Goal: Task Accomplishment & Management: Use online tool/utility

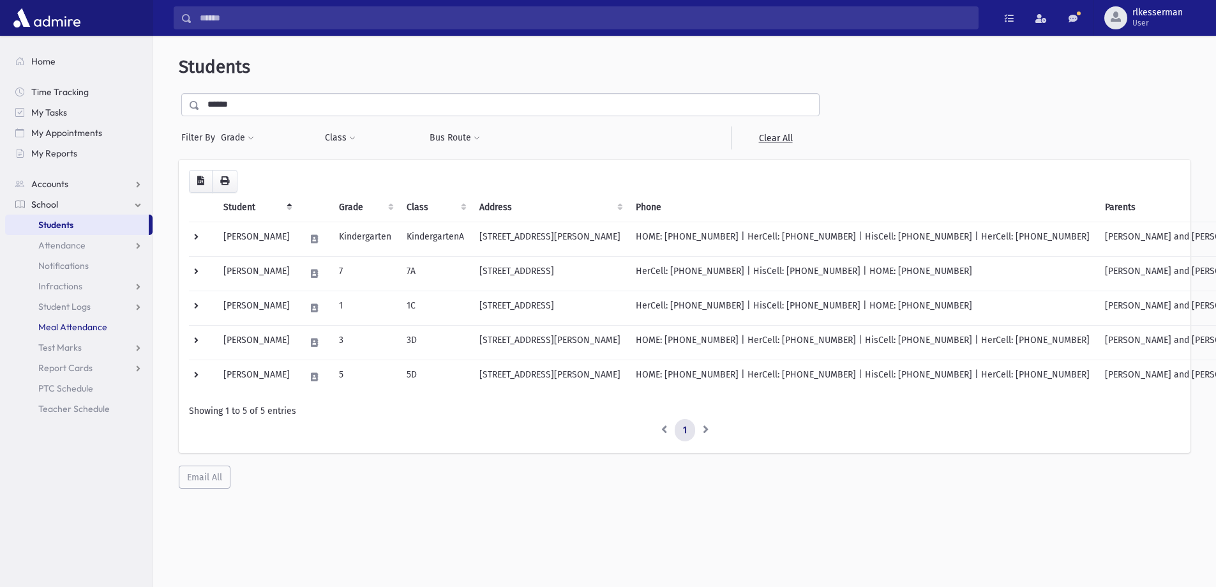
click at [74, 323] on span "Meal Attendance" at bounding box center [72, 326] width 69 height 11
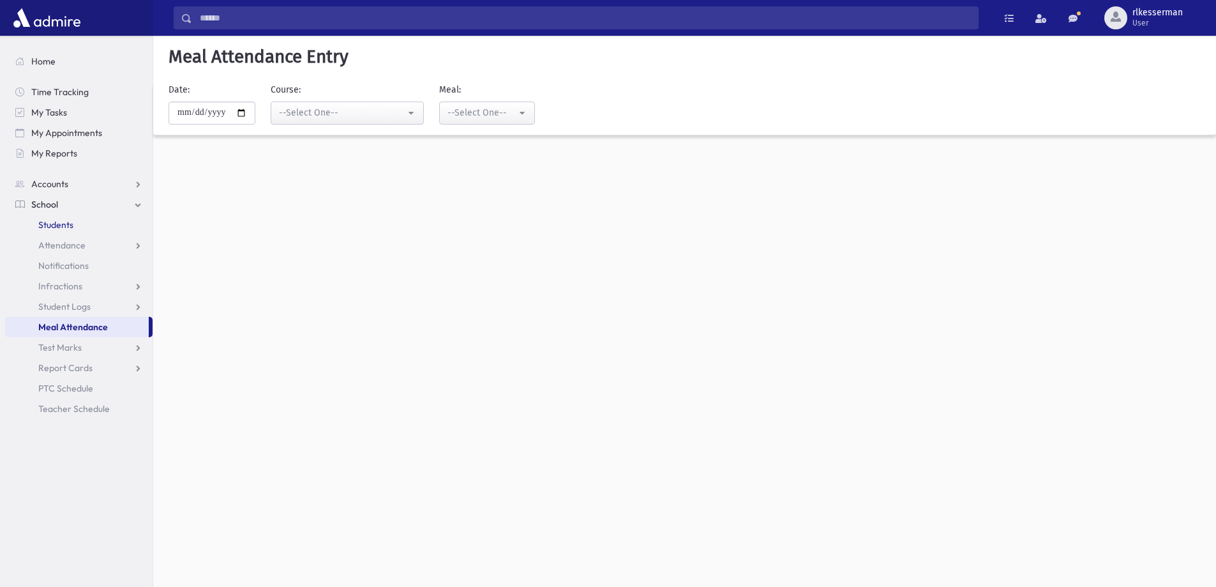
click at [66, 227] on span "Students" at bounding box center [55, 224] width 35 height 11
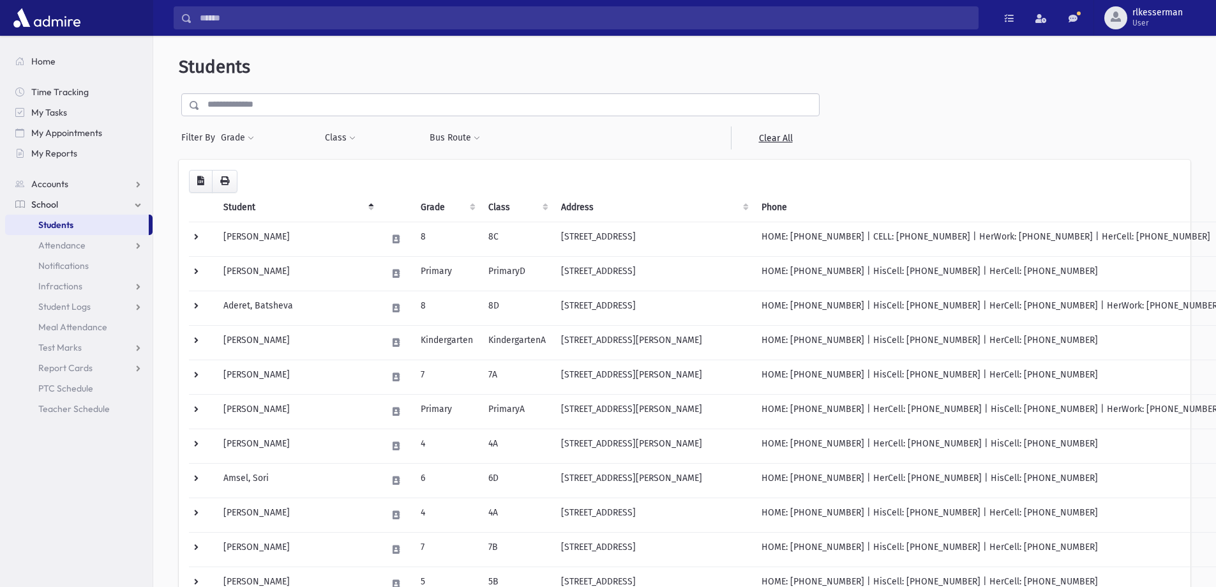
click at [313, 103] on input "text" at bounding box center [509, 104] width 619 height 23
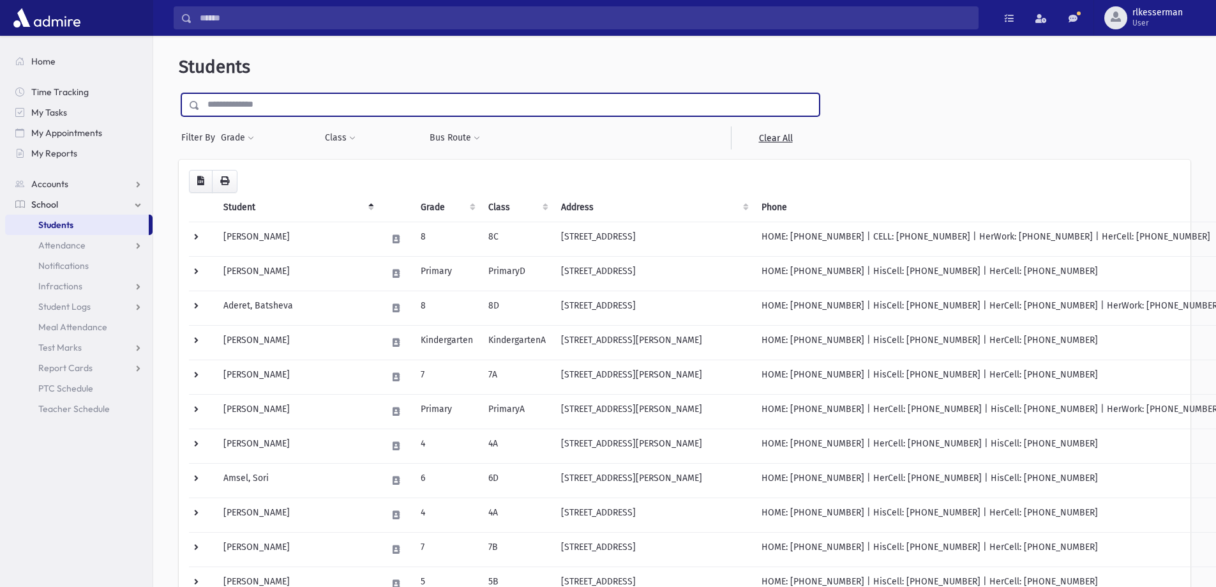
type input "*"
type input "******"
click at [179, 93] on input "submit" at bounding box center [197, 101] width 36 height 17
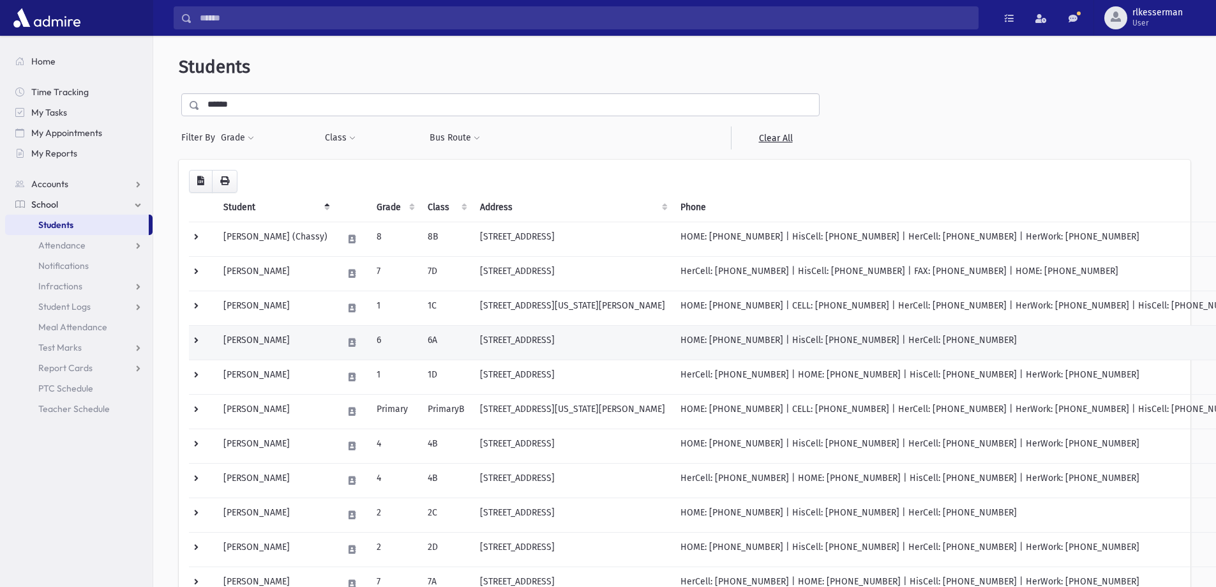
click at [447, 345] on td "6A" at bounding box center [446, 342] width 52 height 34
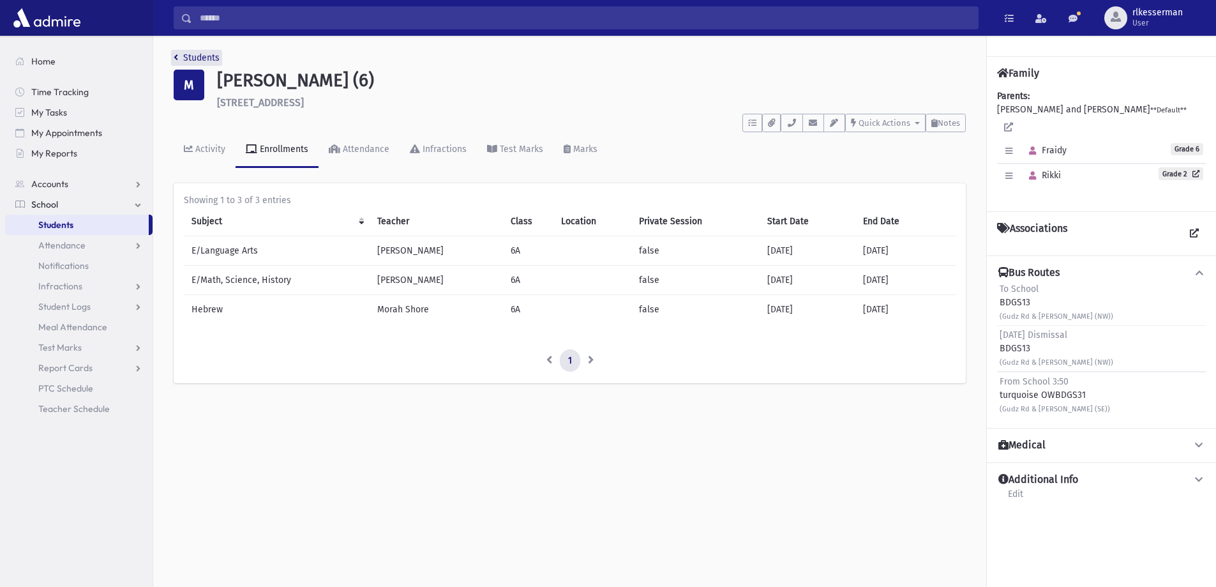
click at [178, 54] on link "Students" at bounding box center [197, 57] width 46 height 11
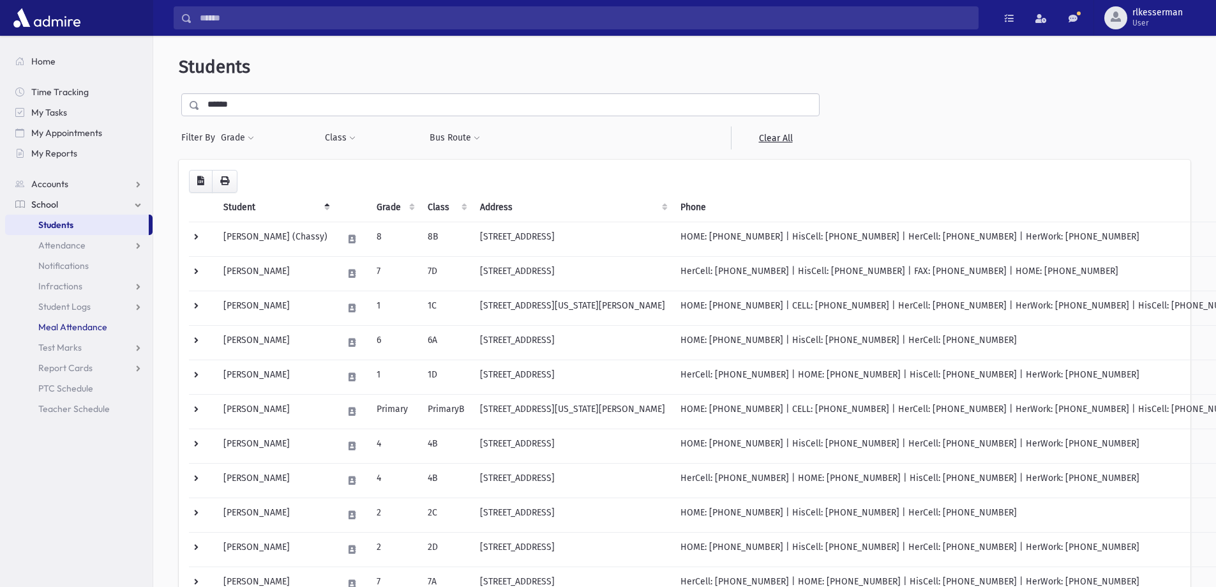
click at [66, 325] on span "Meal Attendance" at bounding box center [72, 326] width 69 height 11
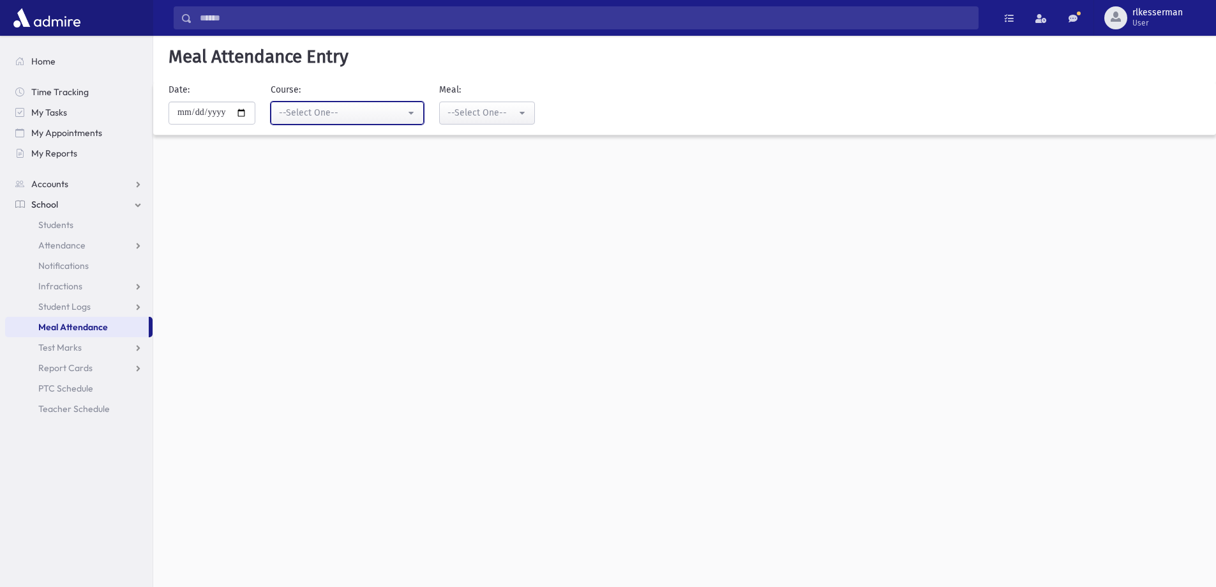
click at [319, 112] on div "--Select One--" at bounding box center [342, 112] width 126 height 13
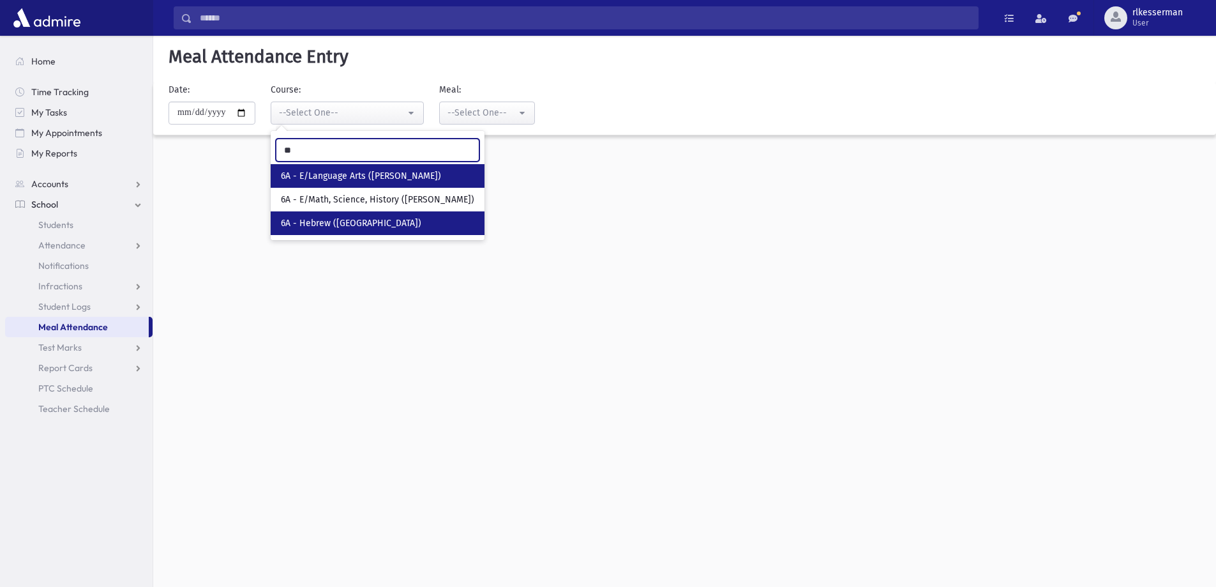
type input "**"
click at [400, 220] on link "6A - Hebrew (Morah Shore)" at bounding box center [378, 223] width 214 height 24
select select "****"
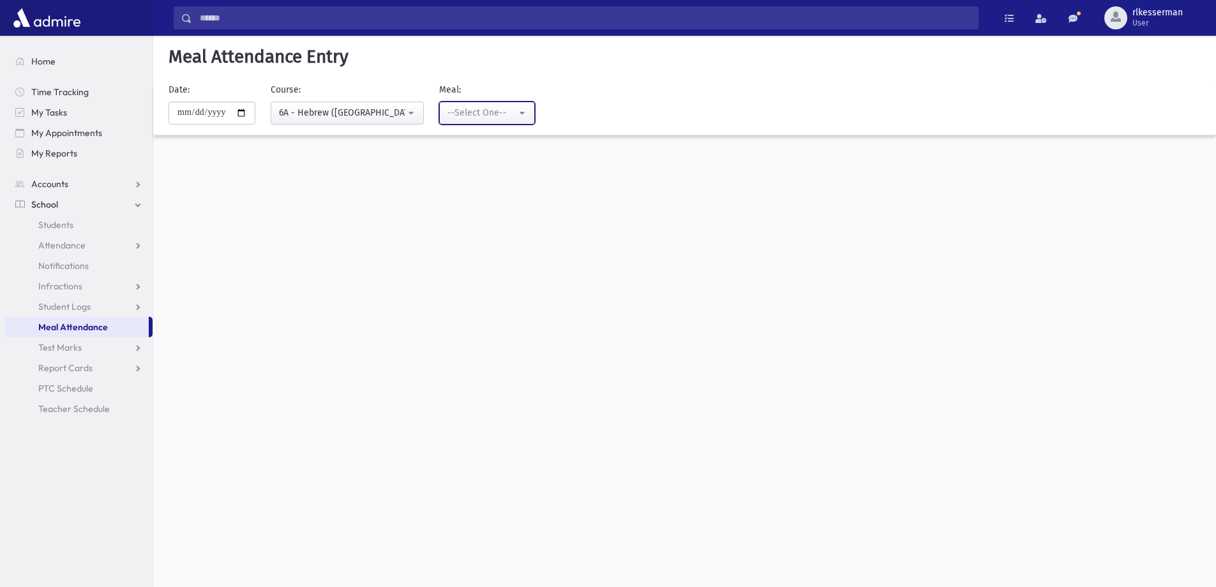
click at [489, 119] on div "--Select One--" at bounding box center [481, 112] width 69 height 13
click at [474, 200] on span "Lunch" at bounding box center [461, 199] width 24 height 13
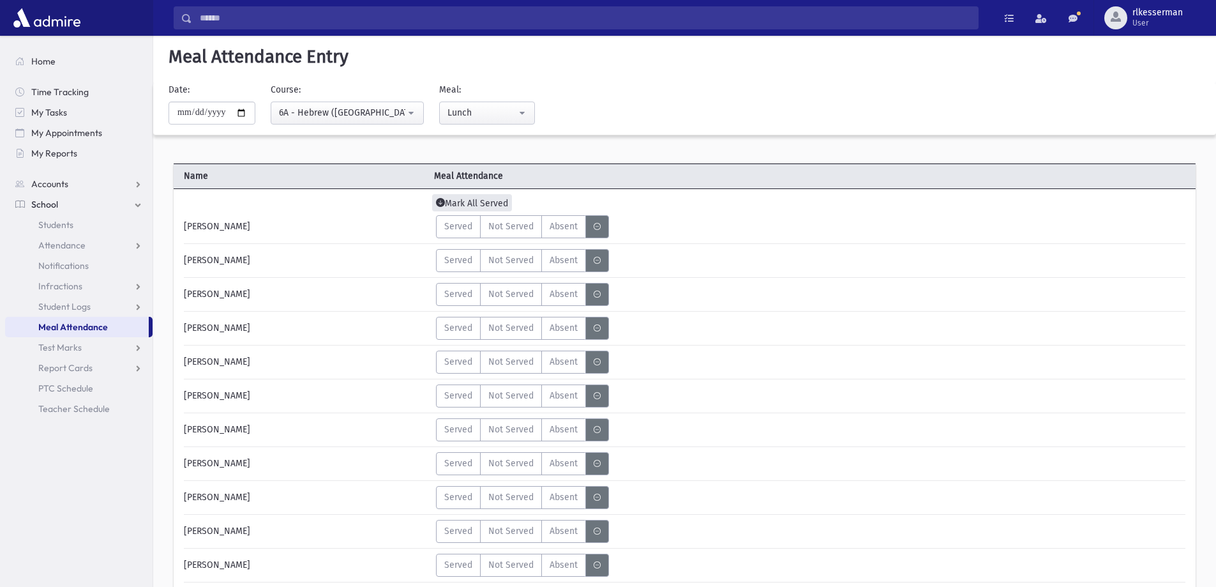
click at [469, 203] on span "Mark All Served" at bounding box center [472, 202] width 80 height 17
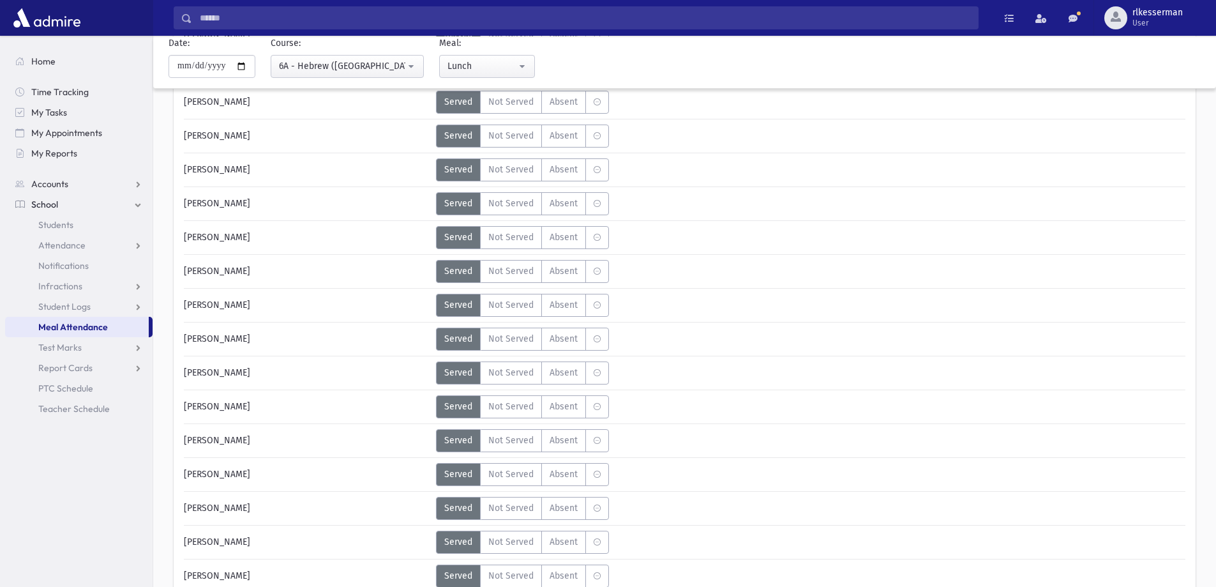
scroll to position [255, 0]
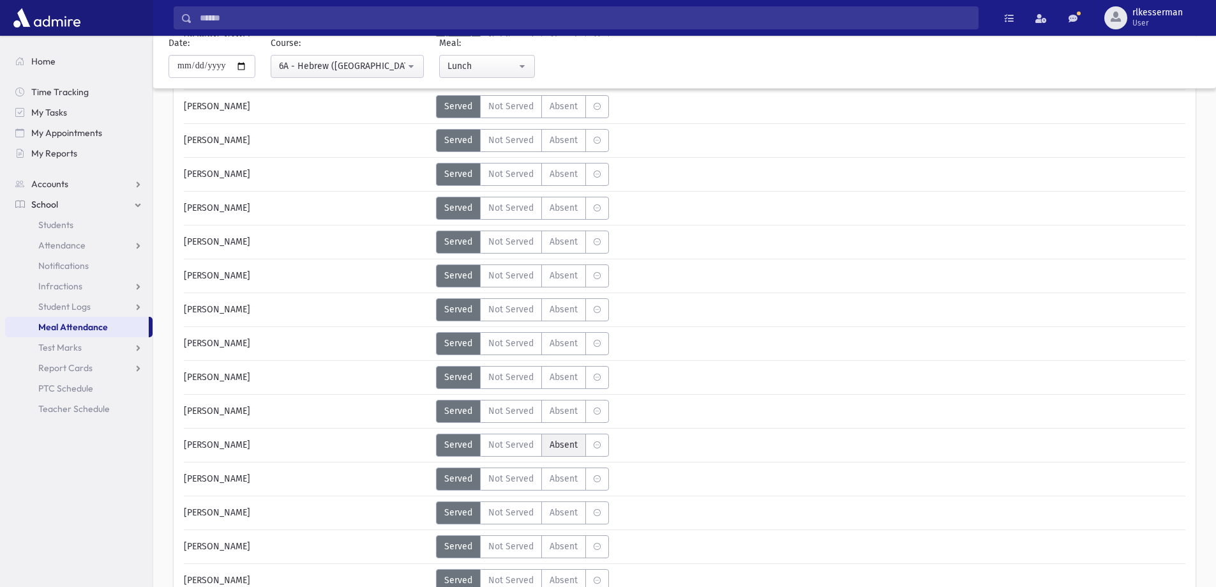
click at [578, 444] on label "Absent A" at bounding box center [563, 444] width 45 height 23
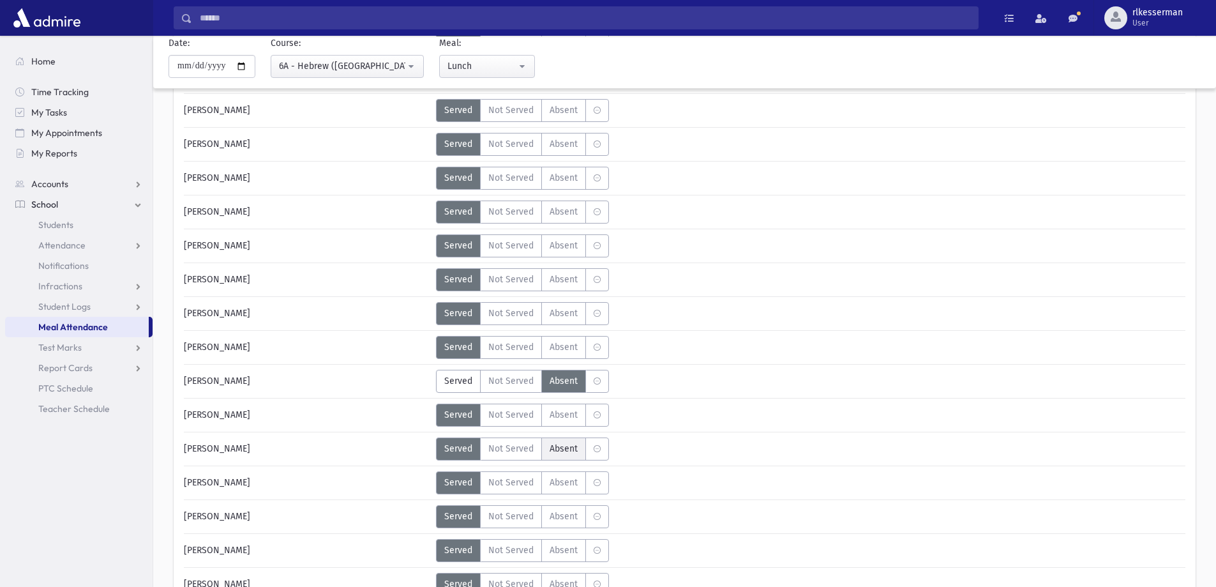
click at [575, 447] on span "Absent" at bounding box center [564, 448] width 28 height 13
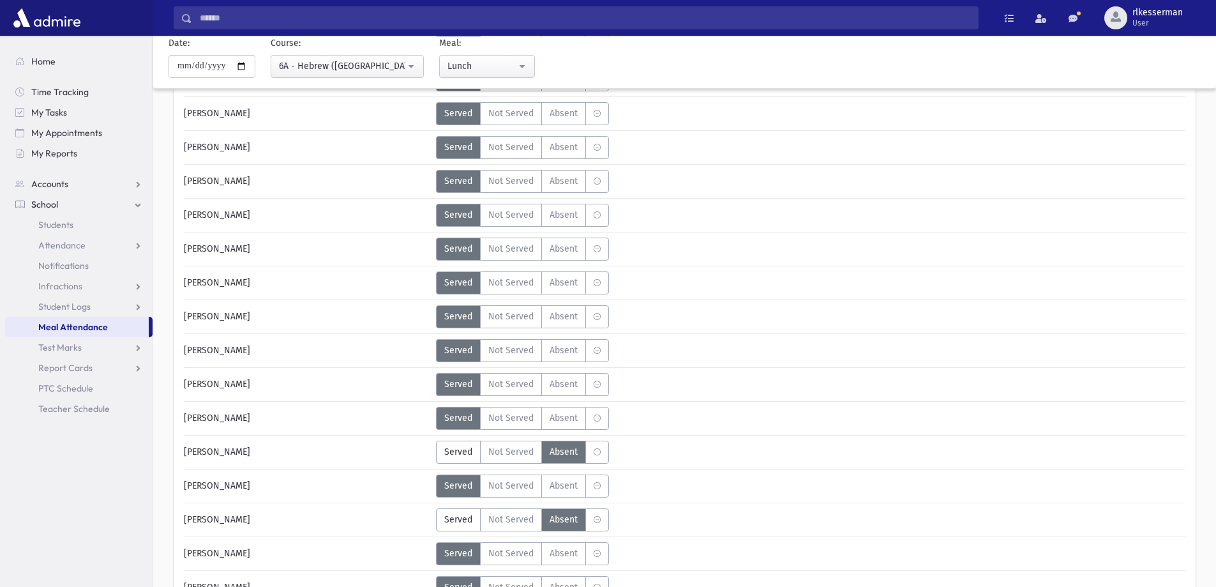
scroll to position [0, 0]
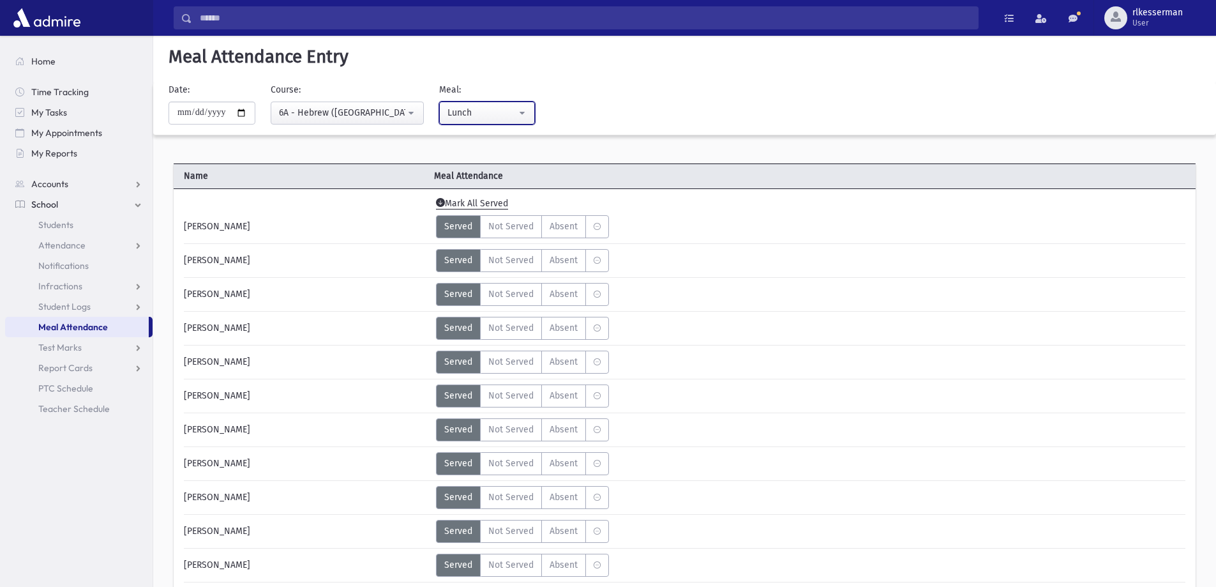
click at [481, 114] on div "Lunch" at bounding box center [481, 112] width 69 height 13
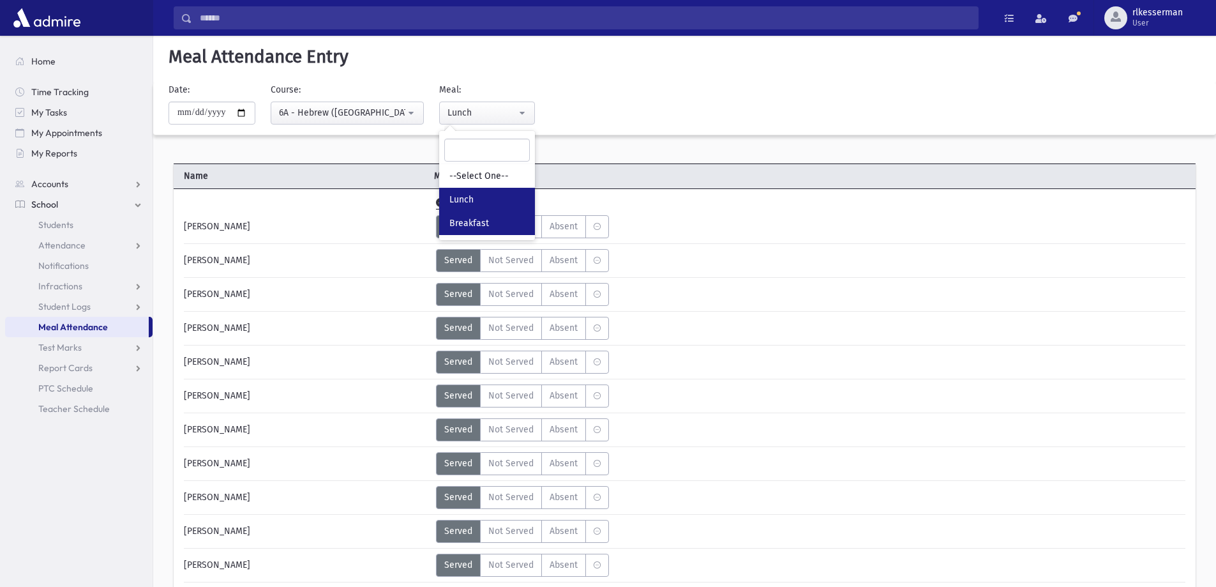
click at [465, 225] on span "Breakfast" at bounding box center [469, 223] width 40 height 13
select select "*"
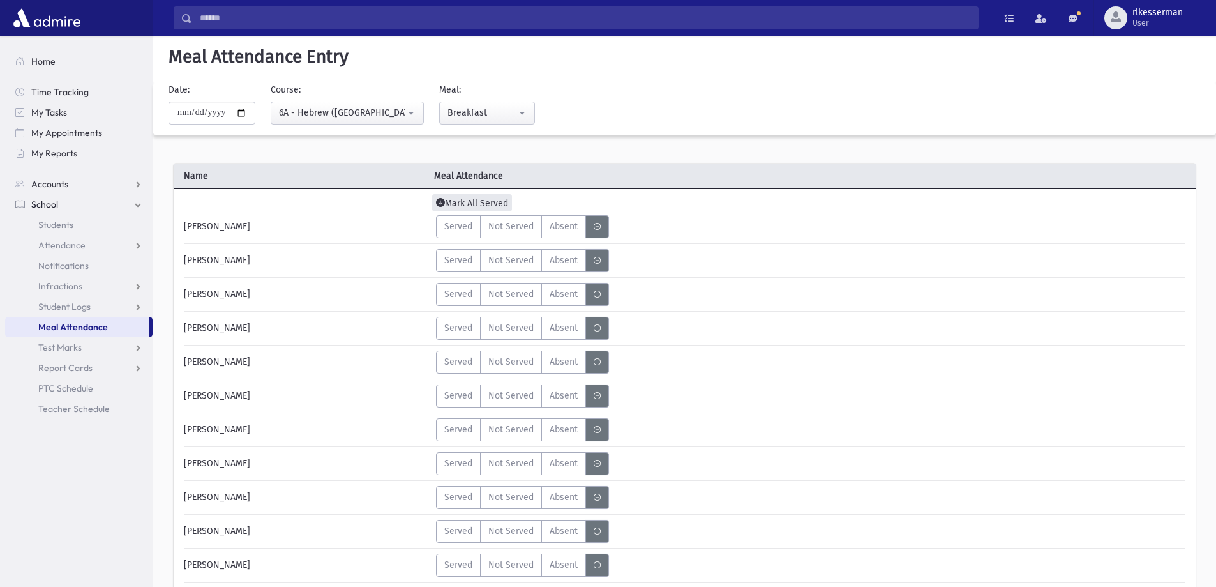
click at [458, 204] on span "Mark All Served" at bounding box center [472, 202] width 80 height 17
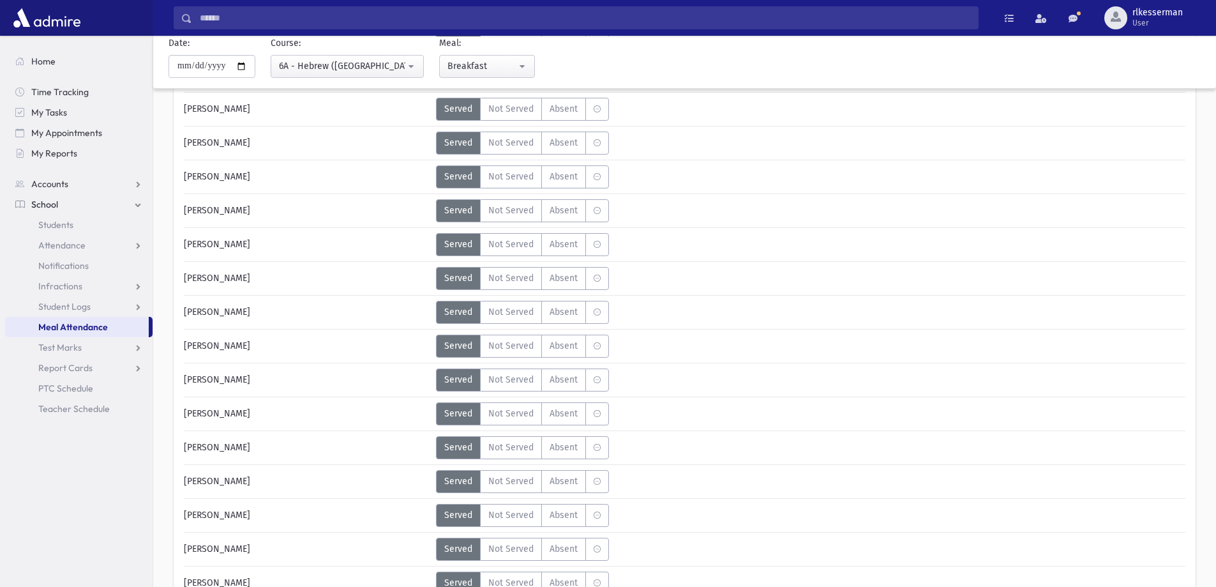
scroll to position [255, 0]
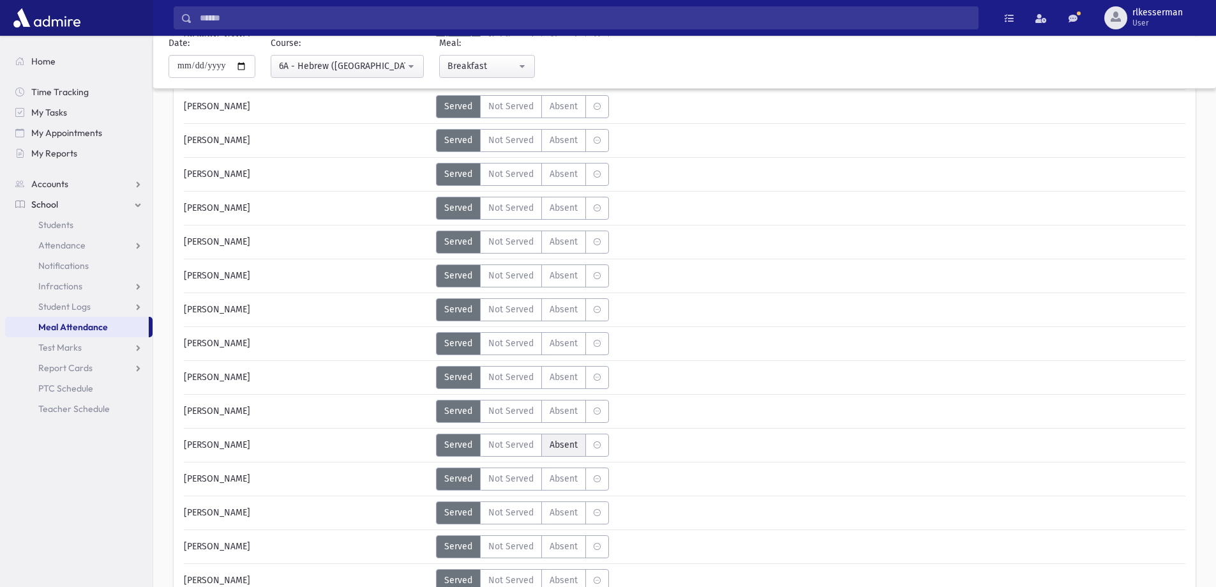
click at [550, 447] on span "Absent" at bounding box center [564, 444] width 28 height 13
click at [567, 519] on label "Absent A" at bounding box center [563, 512] width 45 height 23
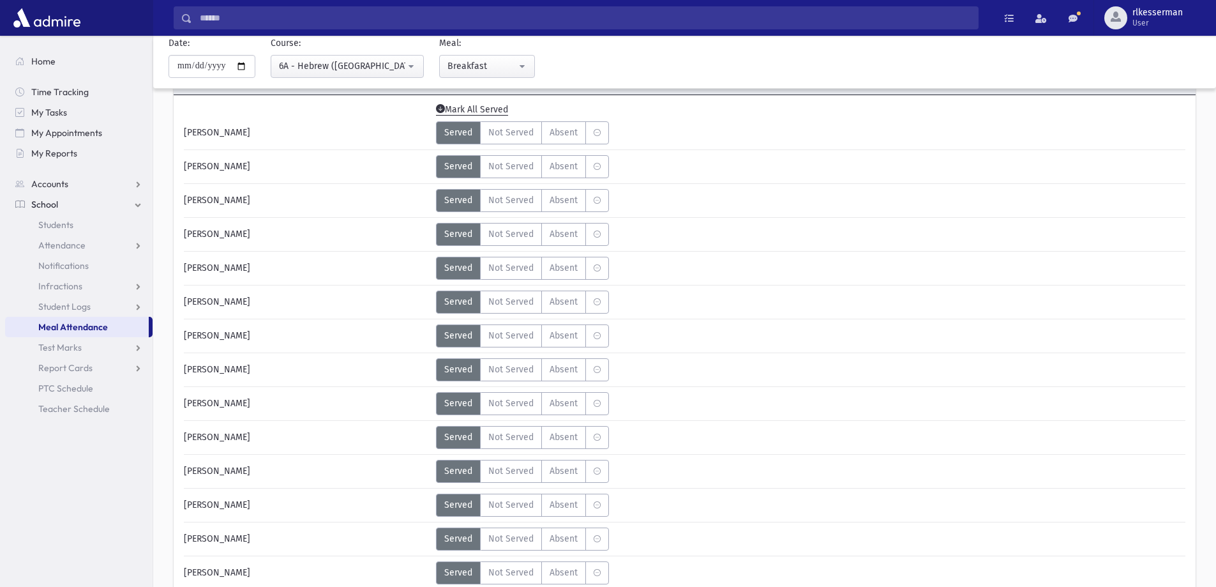
scroll to position [0, 0]
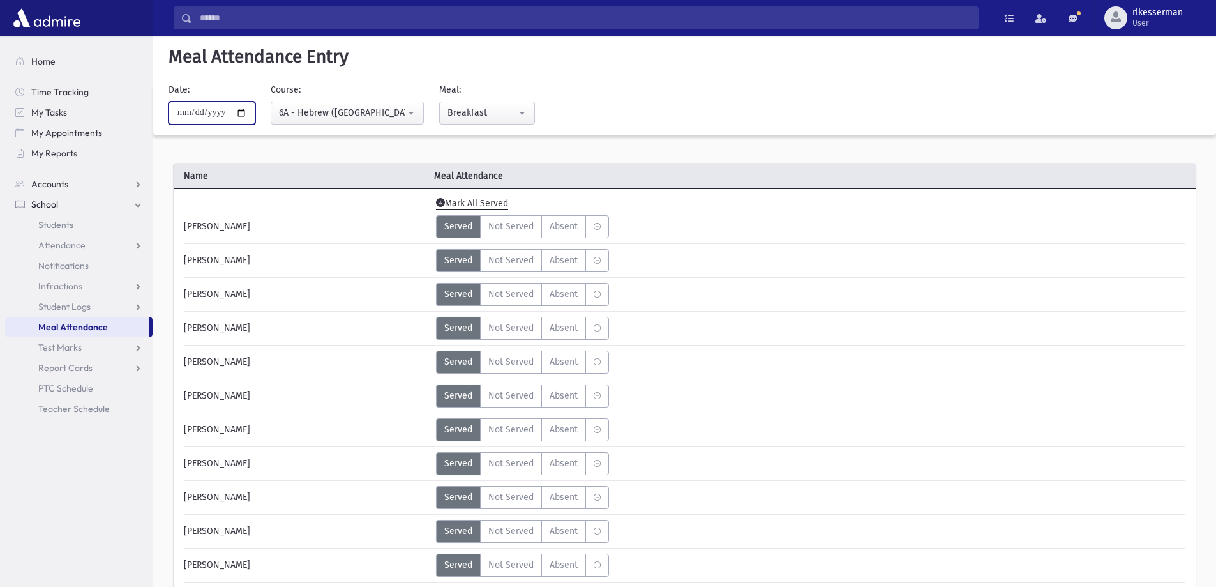
click at [247, 112] on input "**********" at bounding box center [212, 112] width 87 height 23
type input "**********"
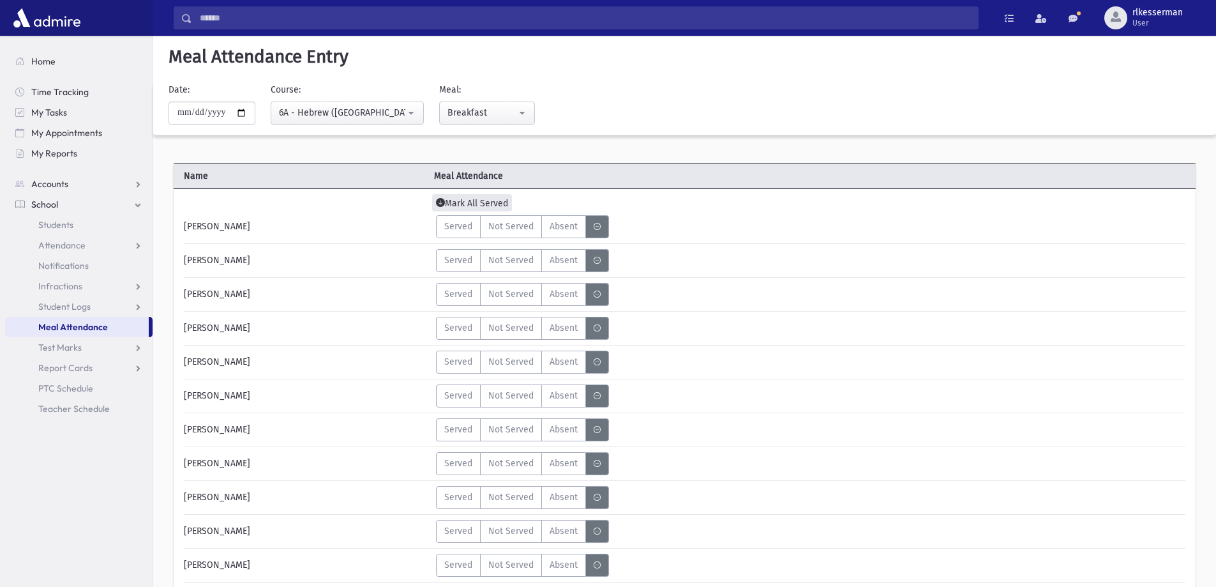
click at [486, 204] on span "Mark All Served" at bounding box center [472, 202] width 80 height 17
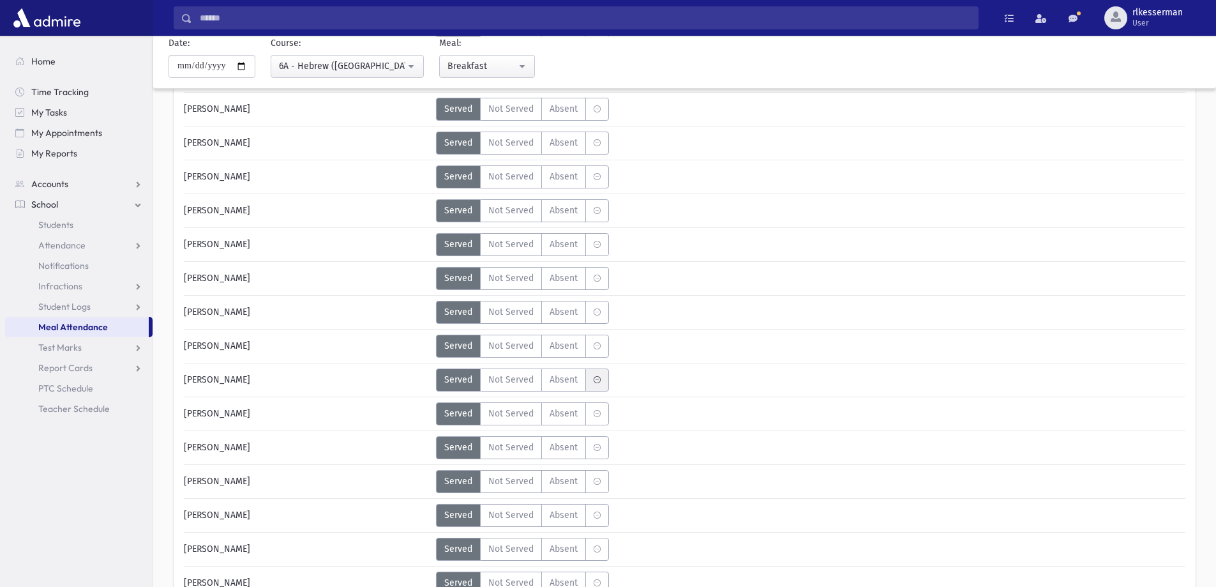
scroll to position [255, 0]
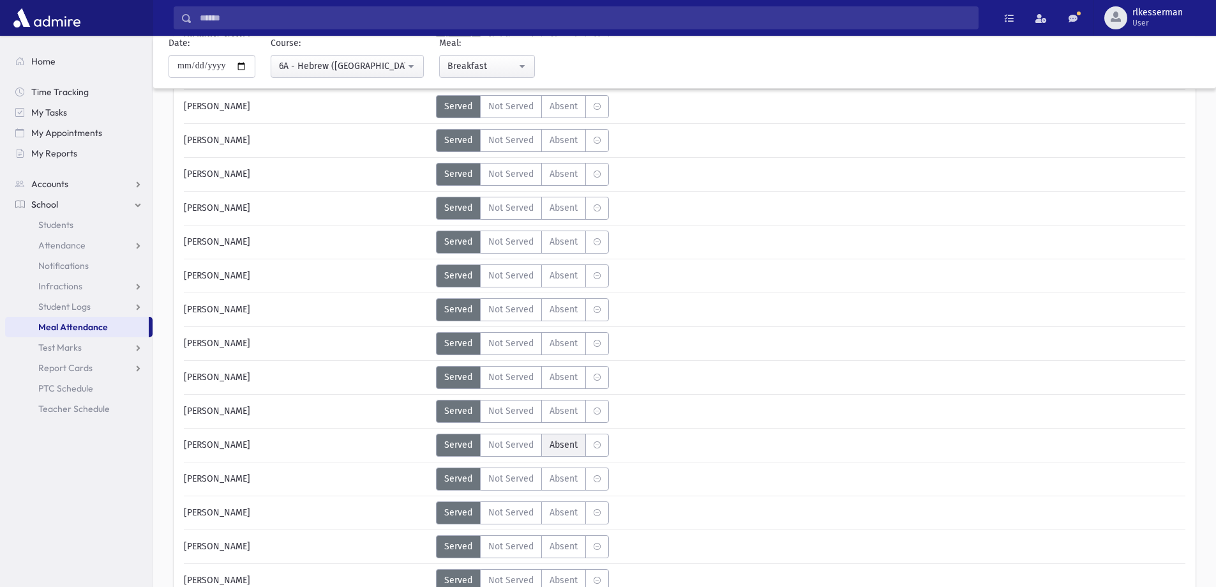
click at [561, 439] on span "Absent" at bounding box center [564, 444] width 28 height 13
click at [562, 516] on span "Absent" at bounding box center [564, 512] width 28 height 13
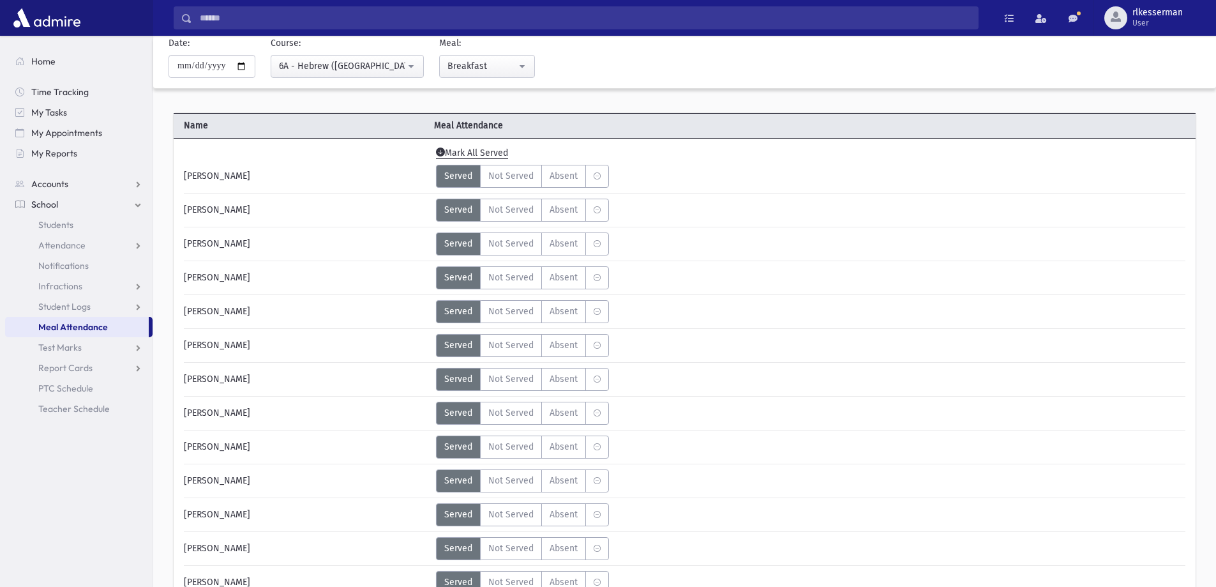
scroll to position [0, 0]
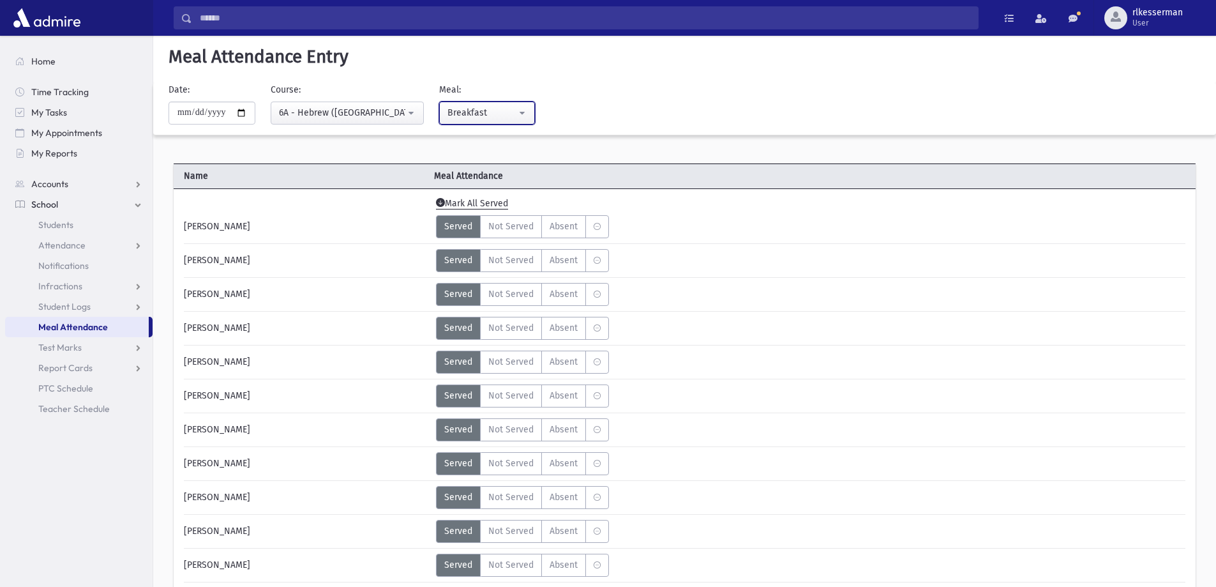
click at [471, 117] on div "Breakfast" at bounding box center [481, 112] width 69 height 13
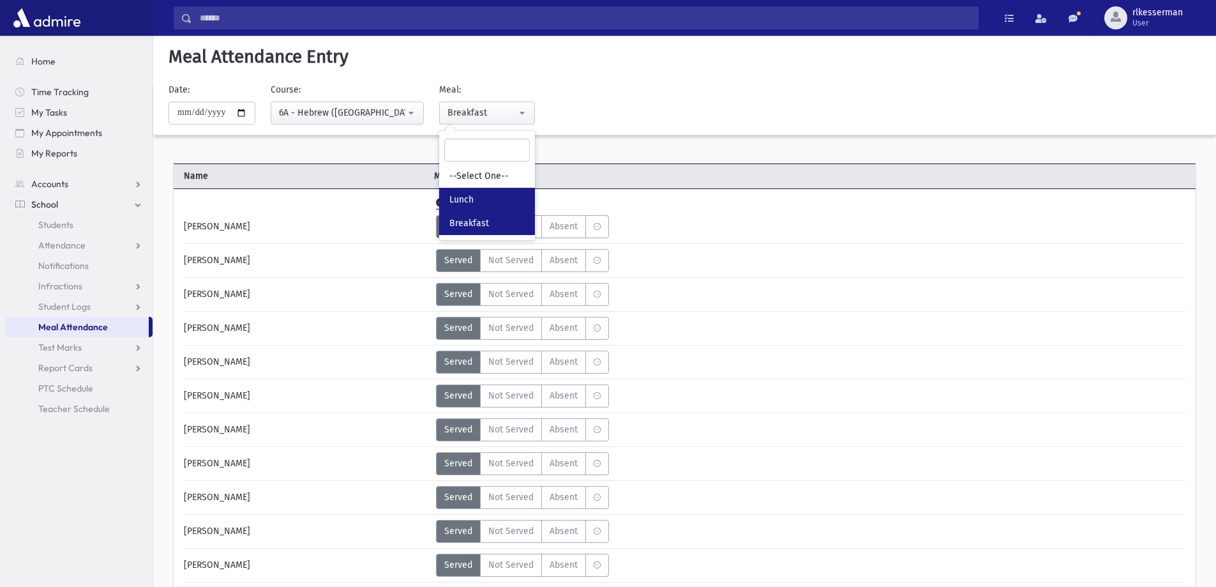
click at [490, 202] on link "Lunch" at bounding box center [487, 200] width 96 height 24
select select "*"
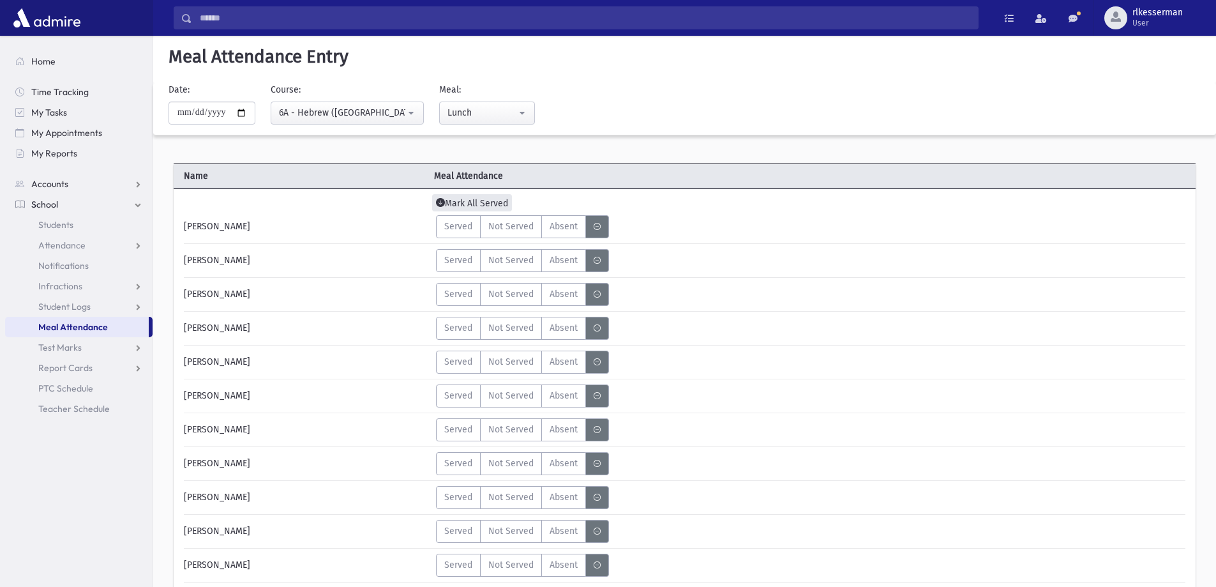
click at [479, 197] on span "Mark All Served" at bounding box center [472, 202] width 80 height 17
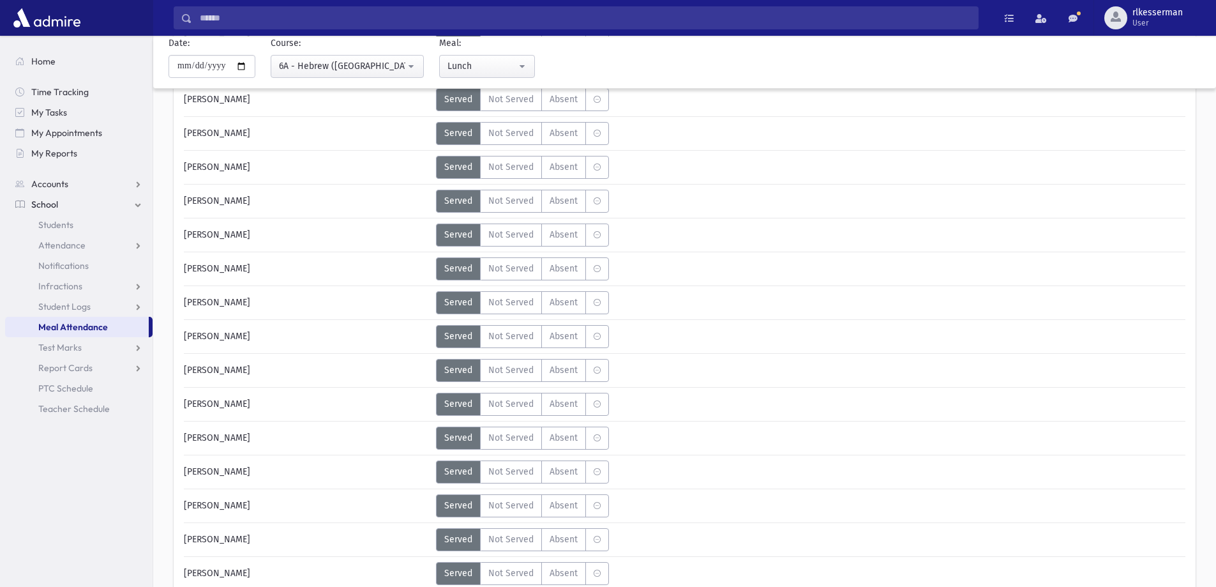
scroll to position [319, 0]
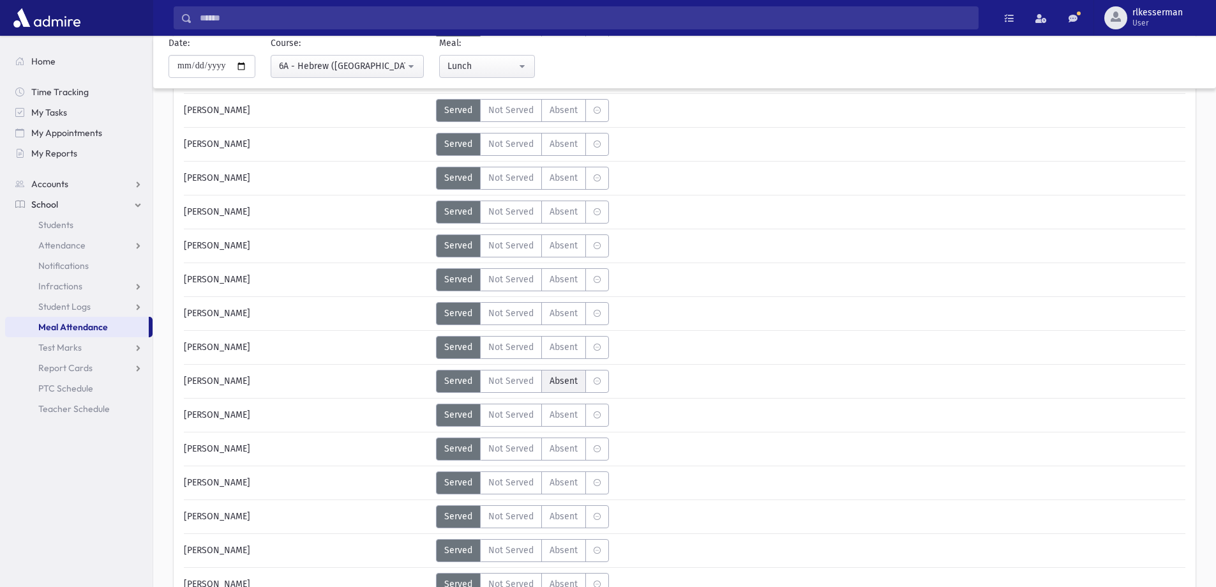
click at [574, 383] on span "Absent" at bounding box center [564, 380] width 28 height 13
click at [570, 451] on span "Absent" at bounding box center [564, 448] width 28 height 13
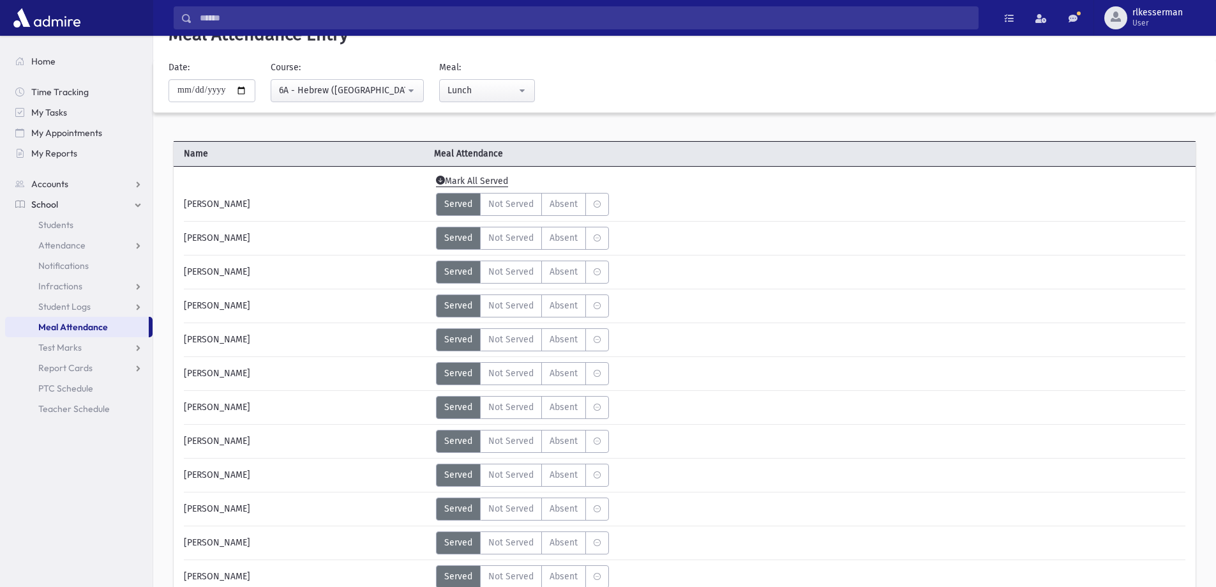
scroll to position [0, 0]
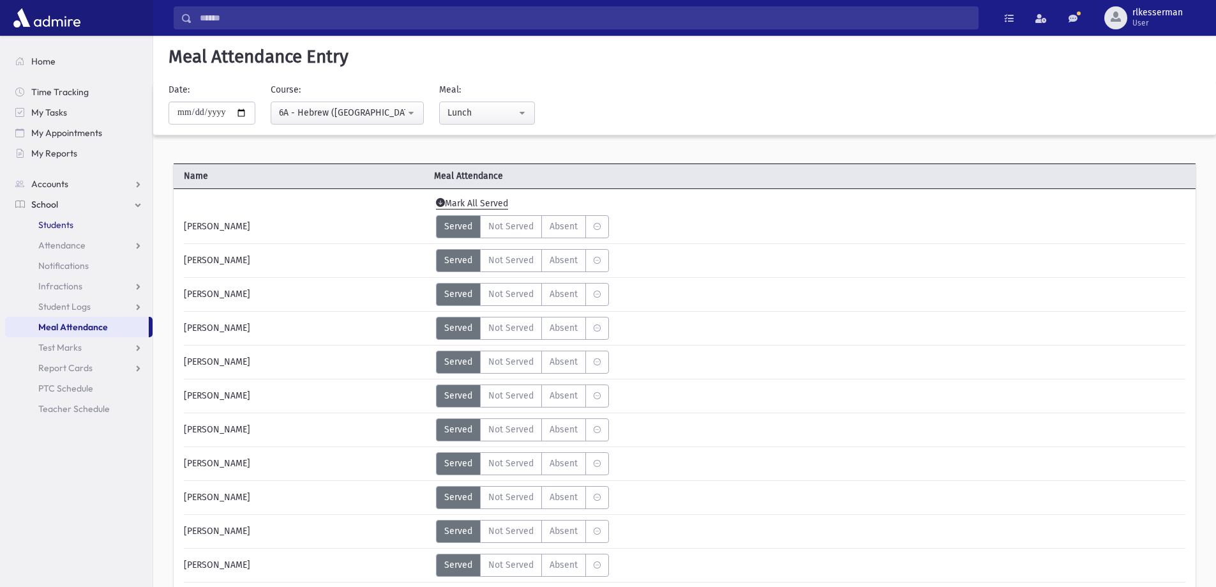
click at [51, 225] on span "Students" at bounding box center [55, 224] width 35 height 11
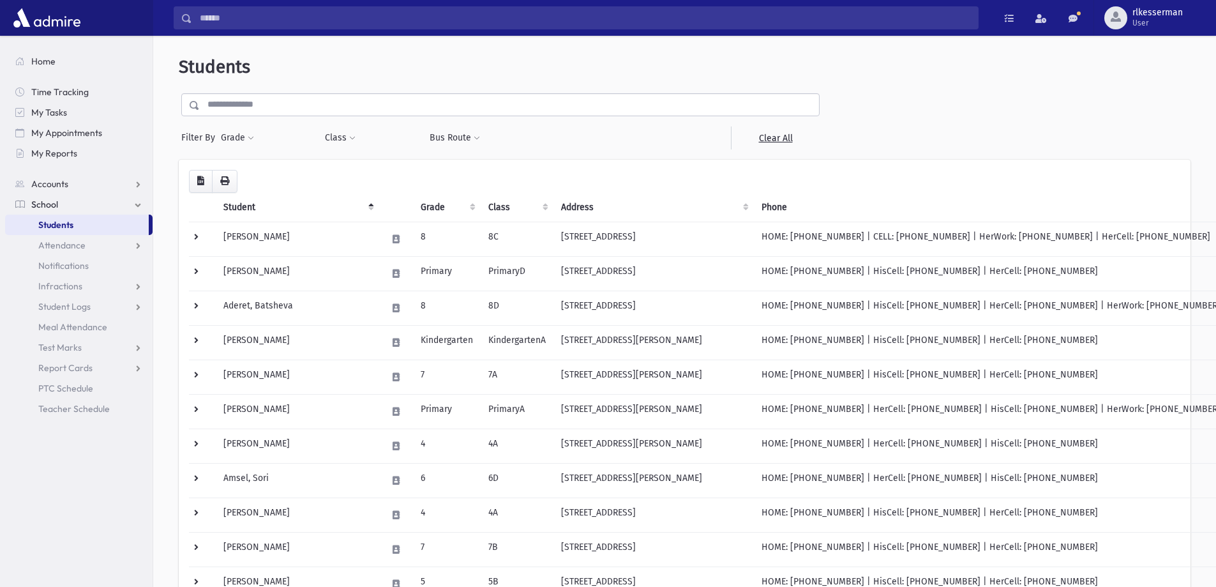
click at [232, 112] on input "text" at bounding box center [509, 104] width 619 height 23
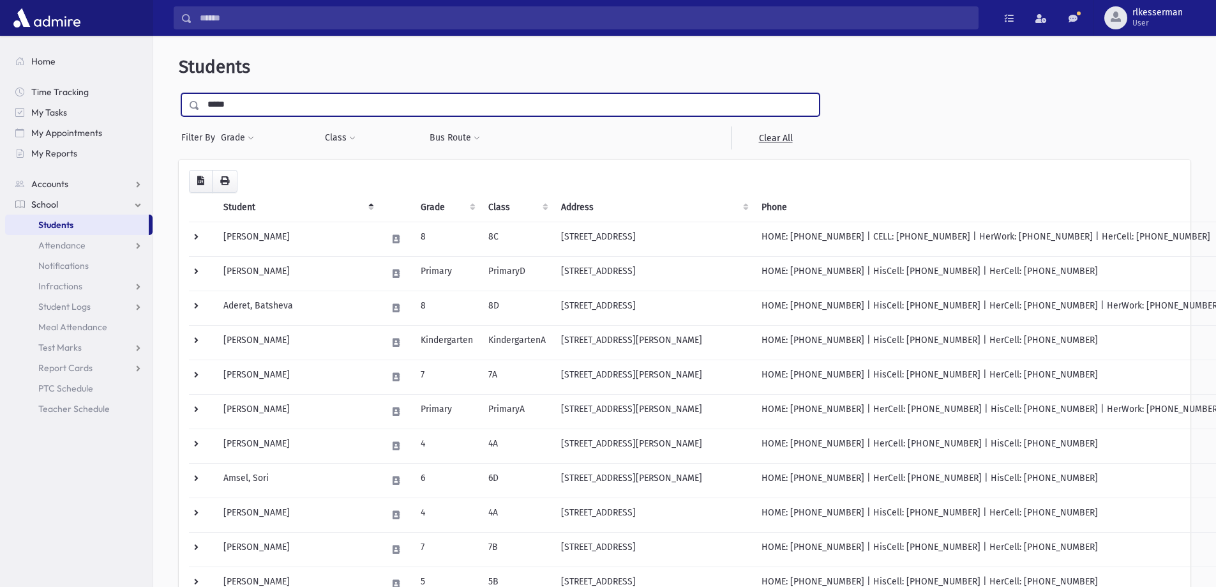
type input "*****"
click at [179, 93] on input "submit" at bounding box center [197, 101] width 36 height 17
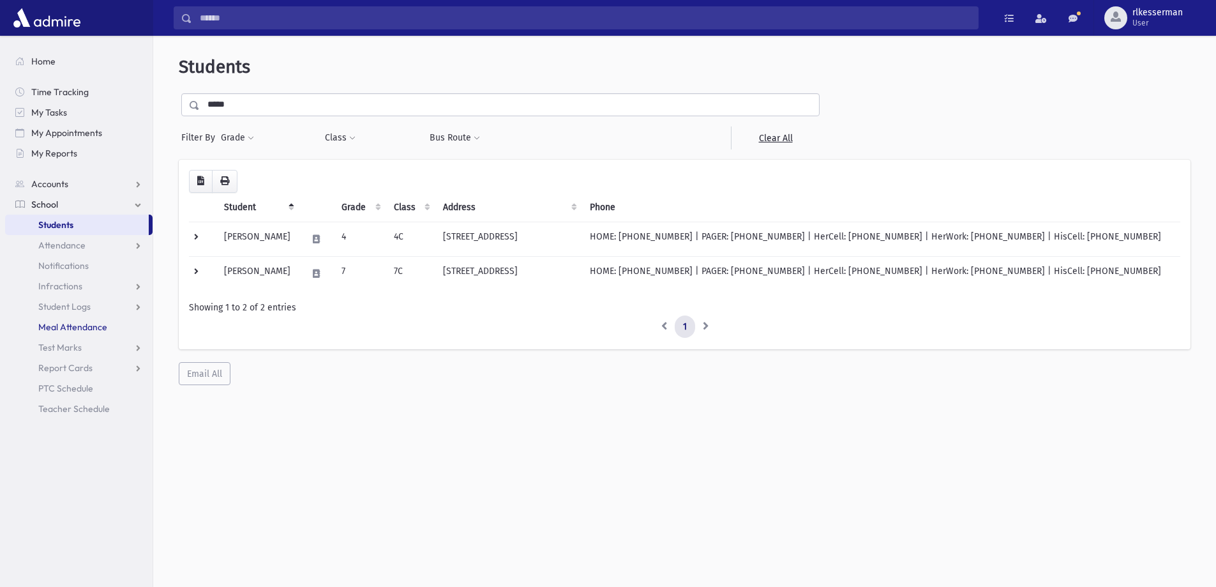
click at [79, 325] on span "Meal Attendance" at bounding box center [72, 326] width 69 height 11
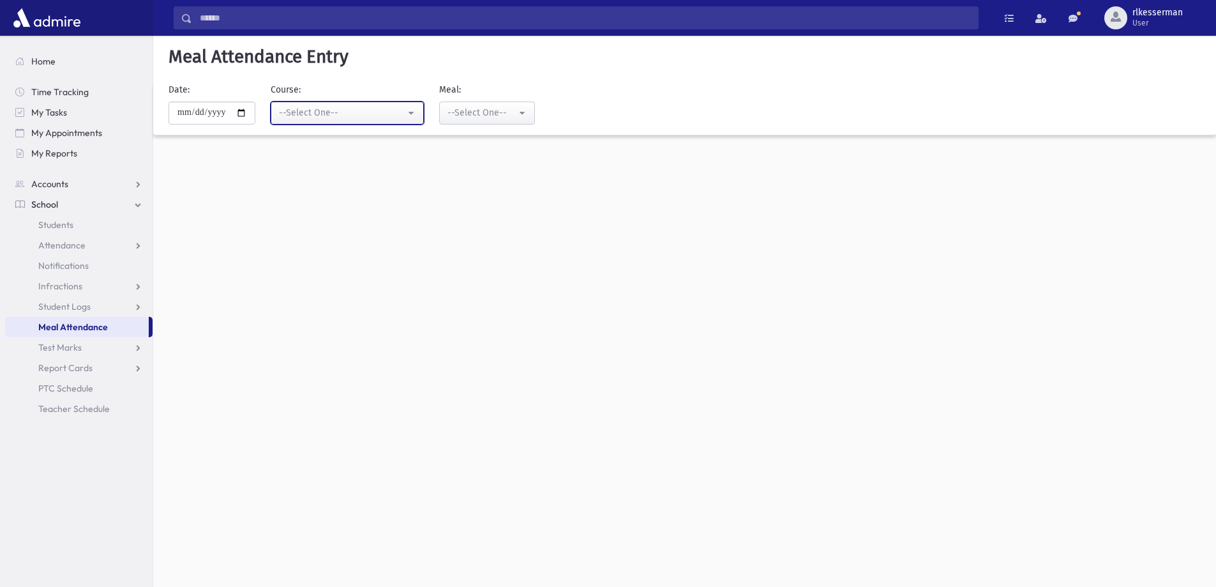
click at [321, 116] on div "--Select One--" at bounding box center [342, 112] width 126 height 13
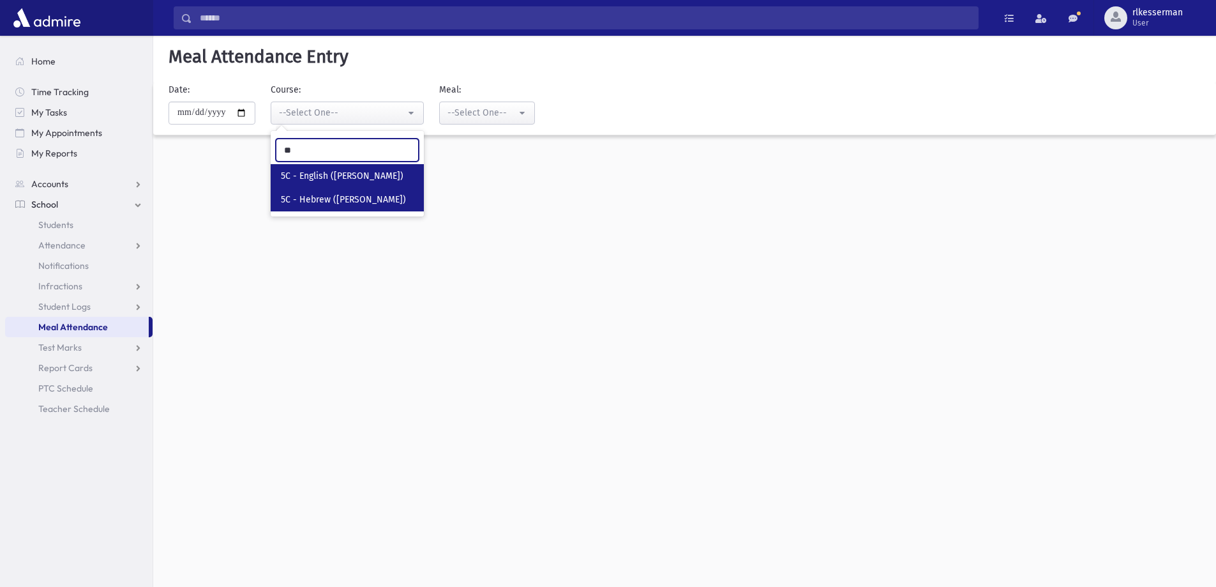
type input "**"
click at [324, 200] on span "5C - Hebrew (Mrs. Jurkanski)" at bounding box center [343, 199] width 125 height 13
select select "****"
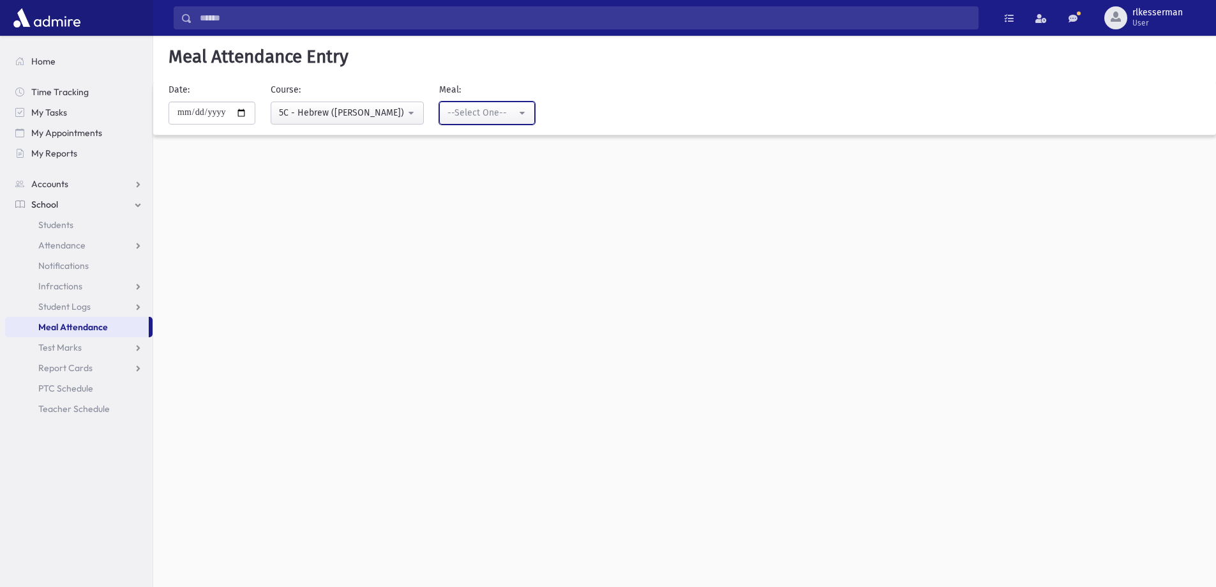
click at [492, 113] on div "--Select One--" at bounding box center [481, 112] width 69 height 13
click at [482, 197] on link "Lunch" at bounding box center [487, 200] width 96 height 24
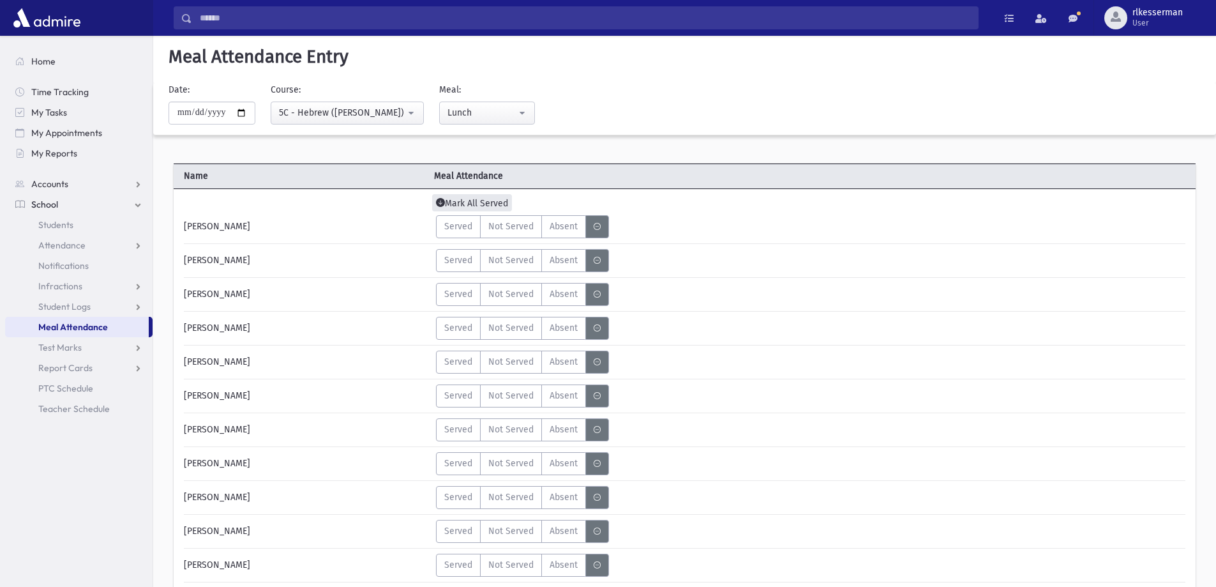
click at [459, 201] on span "Mark All Served" at bounding box center [472, 202] width 80 height 17
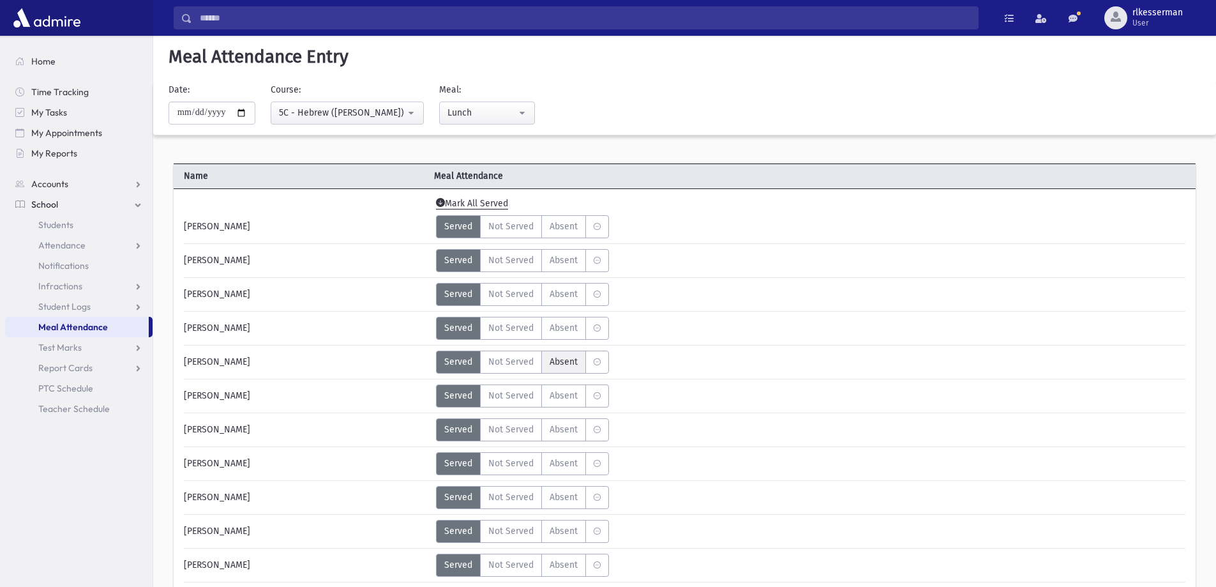
click at [567, 357] on span "Absent" at bounding box center [564, 361] width 28 height 13
click at [569, 533] on span "Absent" at bounding box center [564, 530] width 28 height 13
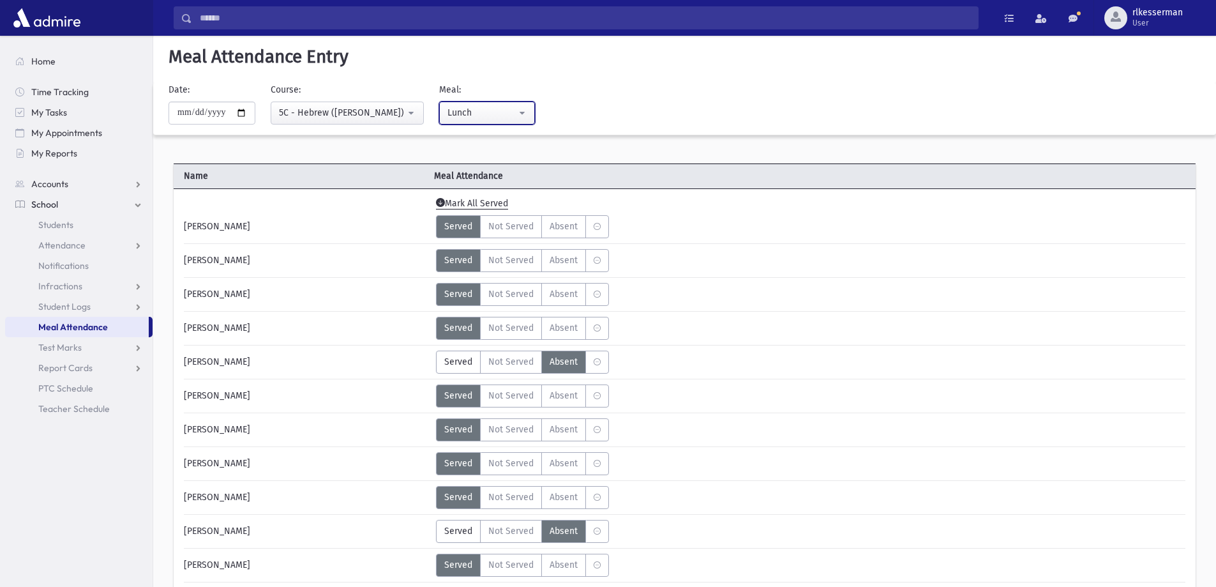
drag, startPoint x: 484, startPoint y: 123, endPoint x: 482, endPoint y: 152, distance: 29.4
click at [484, 124] on button "Lunch" at bounding box center [487, 112] width 96 height 23
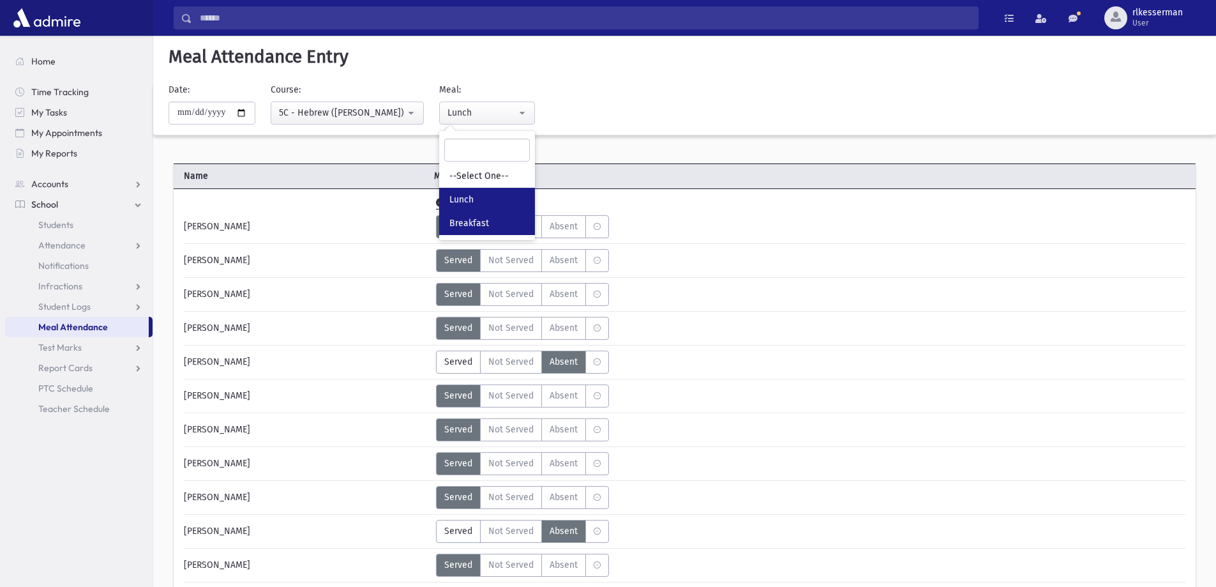
click at [482, 214] on link "Breakfast" at bounding box center [487, 223] width 96 height 24
select select "*"
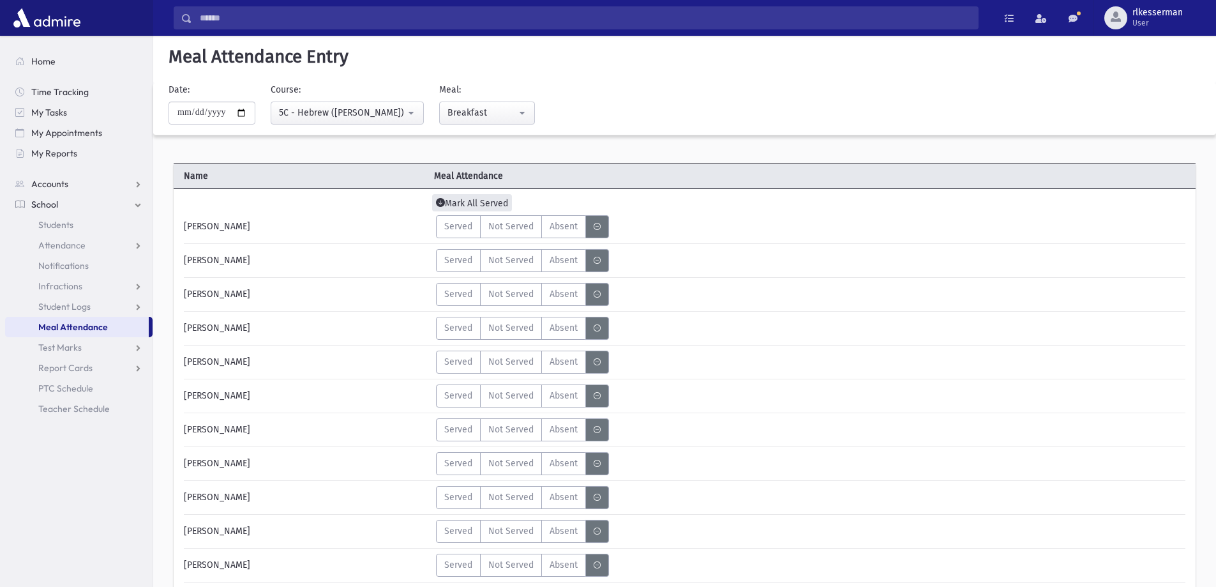
click at [467, 202] on span "Mark All Served" at bounding box center [472, 202] width 80 height 17
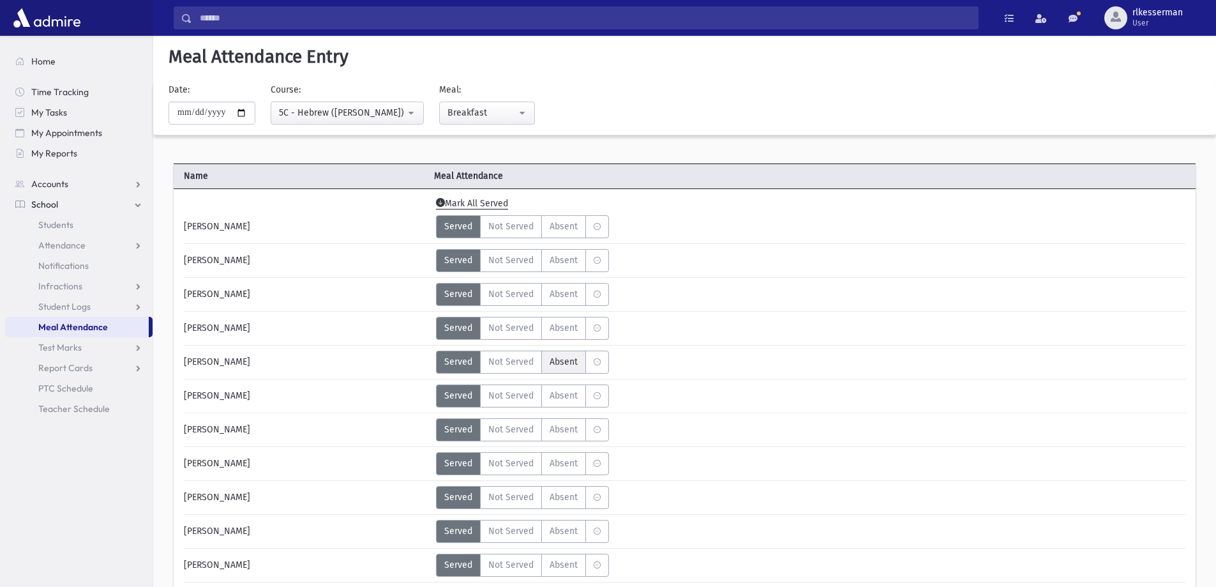
click at [573, 359] on span "Absent" at bounding box center [564, 361] width 28 height 13
click at [566, 529] on span "Absent" at bounding box center [564, 530] width 28 height 13
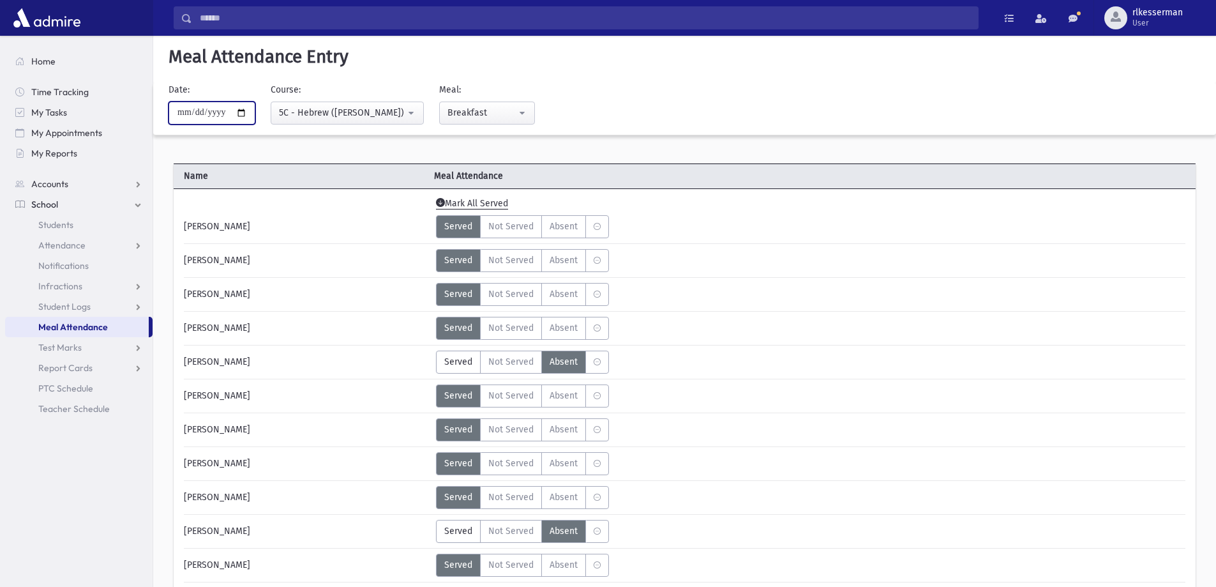
click at [239, 110] on input "**********" at bounding box center [212, 112] width 87 height 23
click at [249, 116] on input "**********" at bounding box center [212, 112] width 87 height 23
type input "**********"
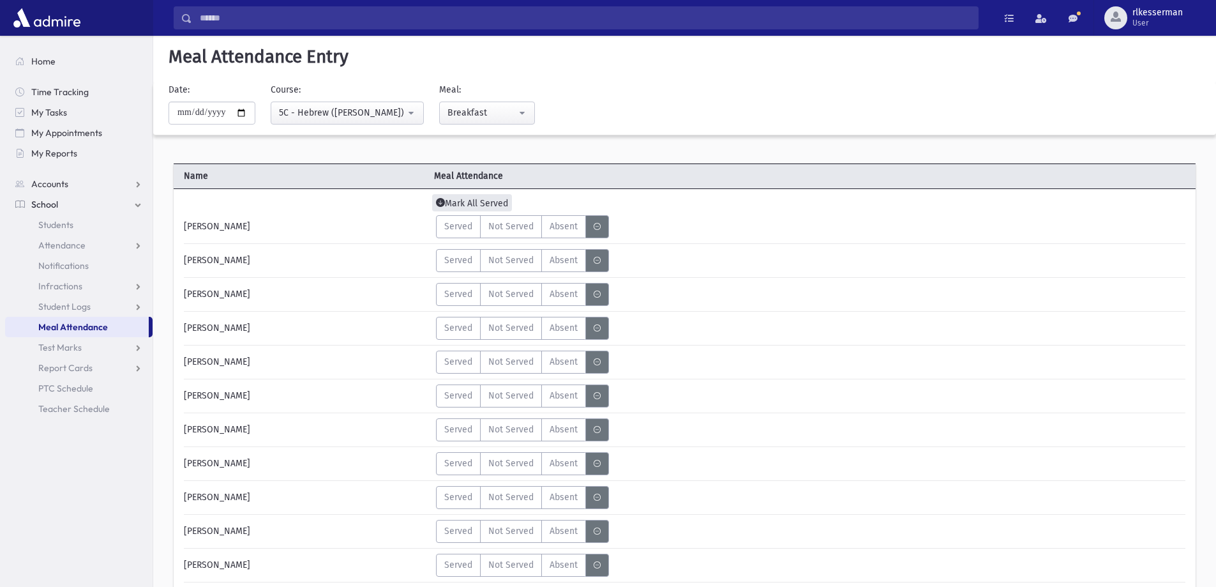
click at [465, 203] on span "Mark All Served" at bounding box center [472, 202] width 80 height 17
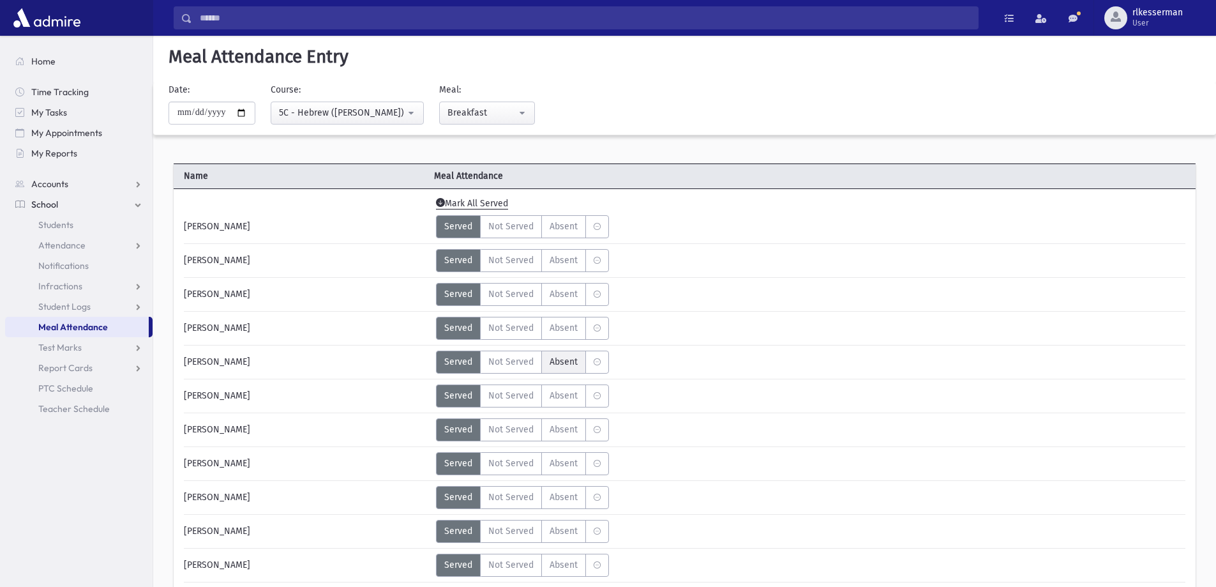
click at [554, 361] on span "Absent" at bounding box center [564, 361] width 28 height 13
click at [580, 525] on label "Absent A" at bounding box center [563, 531] width 45 height 23
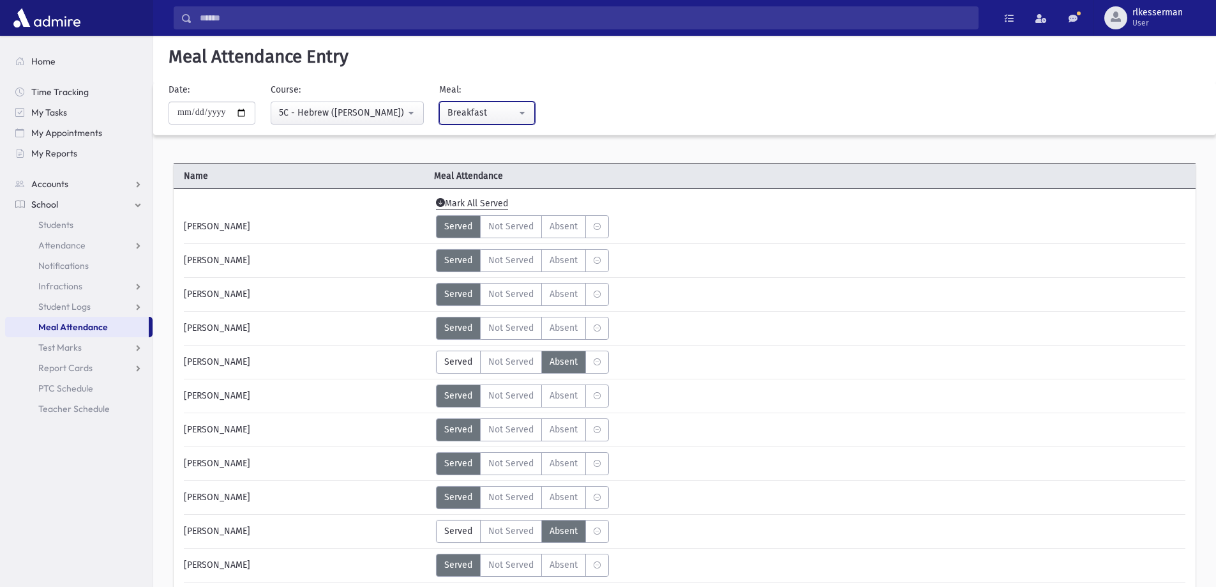
drag, startPoint x: 486, startPoint y: 112, endPoint x: 489, endPoint y: 151, distance: 39.0
click at [487, 112] on div "Breakfast" at bounding box center [481, 112] width 69 height 13
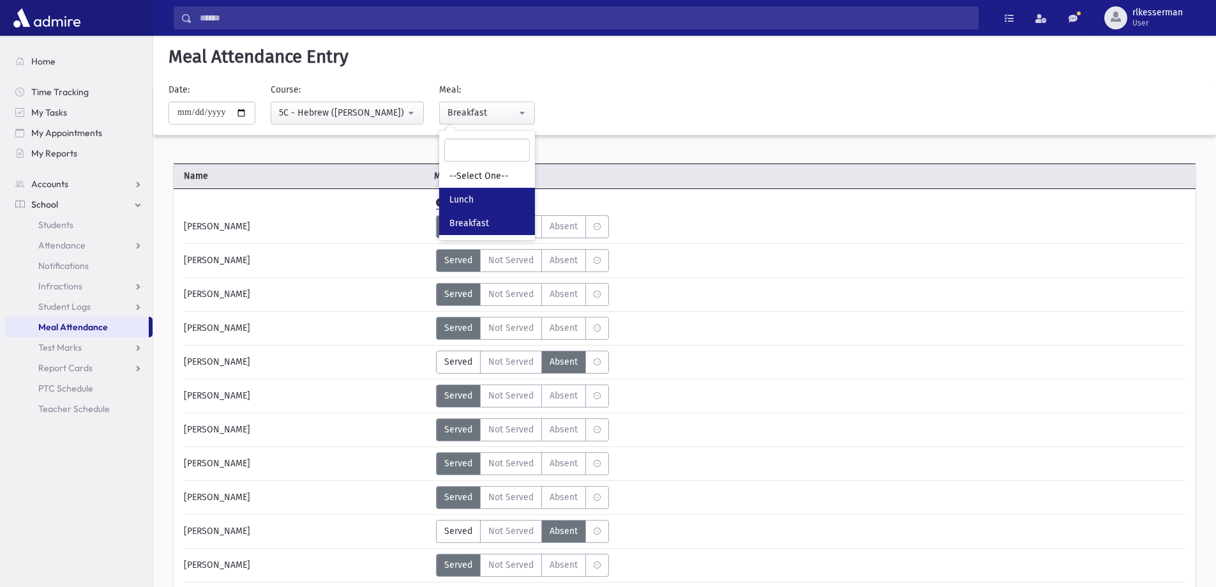
click at [490, 195] on link "Lunch" at bounding box center [487, 200] width 96 height 24
select select "*"
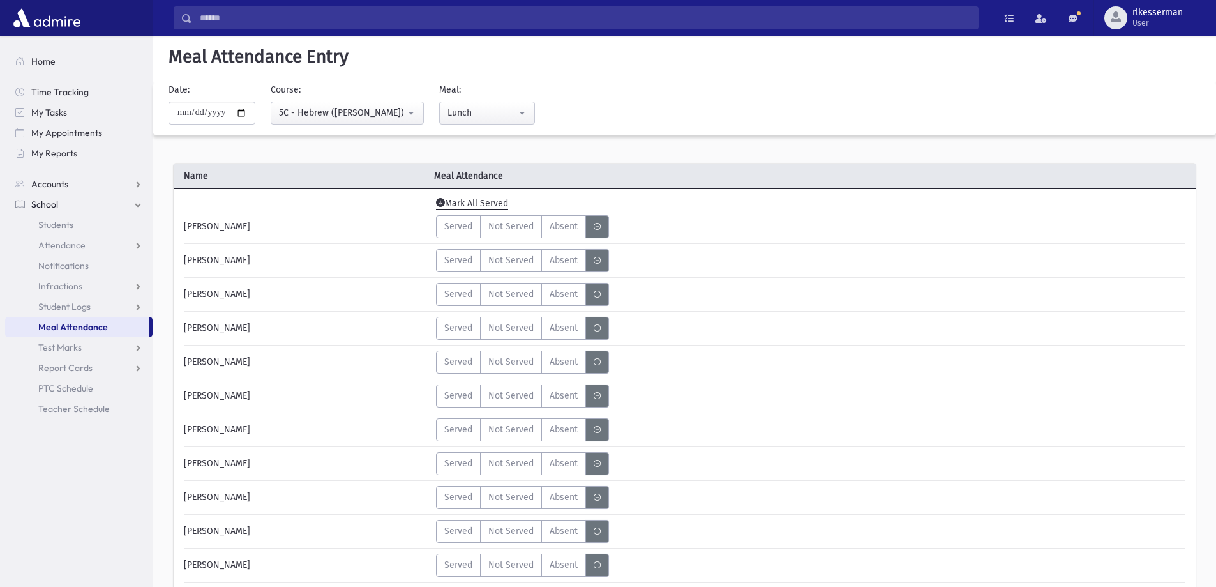
drag, startPoint x: 477, startPoint y: 200, endPoint x: 492, endPoint y: 225, distance: 29.5
click at [477, 201] on span "Mark All Served" at bounding box center [472, 203] width 72 height 11
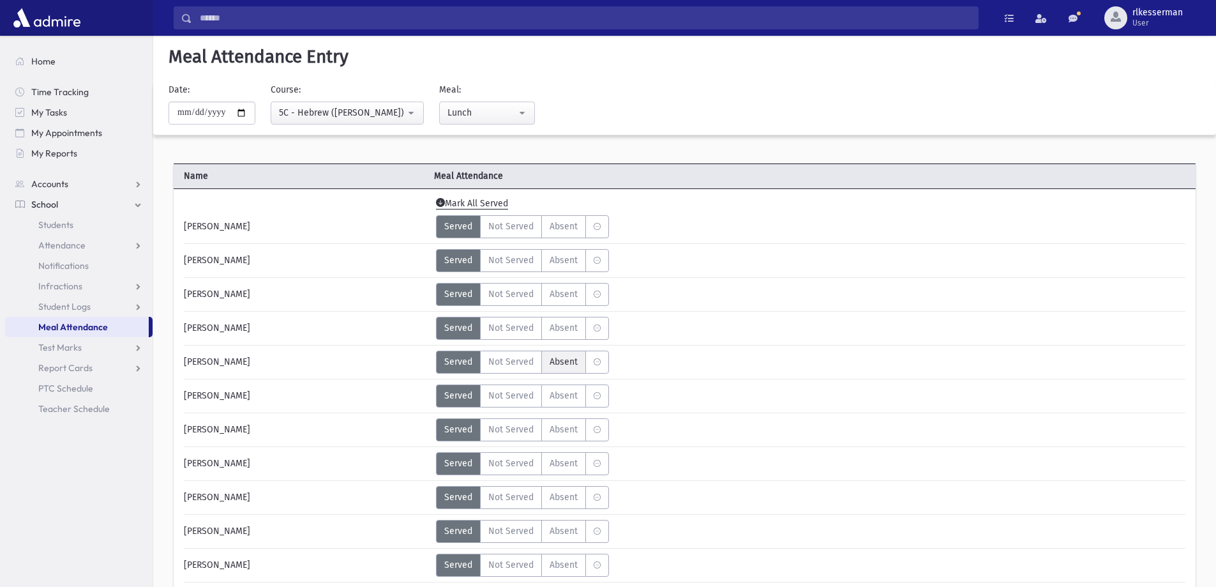
click at [565, 363] on span "Absent" at bounding box center [564, 361] width 28 height 13
click at [566, 525] on span "Absent" at bounding box center [564, 530] width 28 height 13
click at [72, 225] on span "Students" at bounding box center [55, 224] width 35 height 11
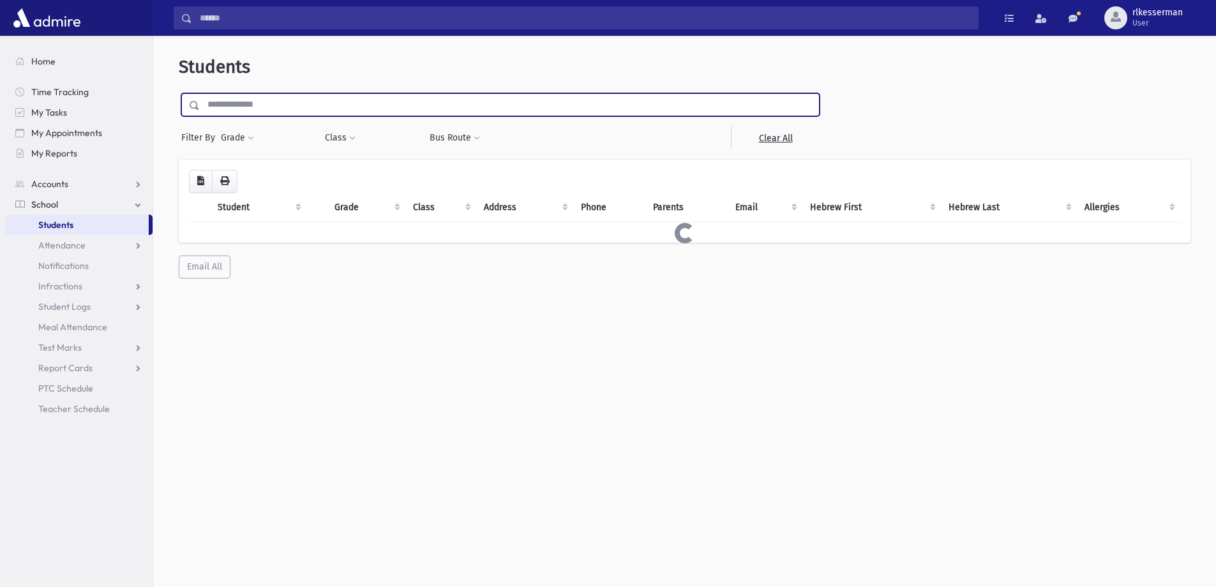
click at [291, 110] on input "text" at bounding box center [509, 104] width 619 height 23
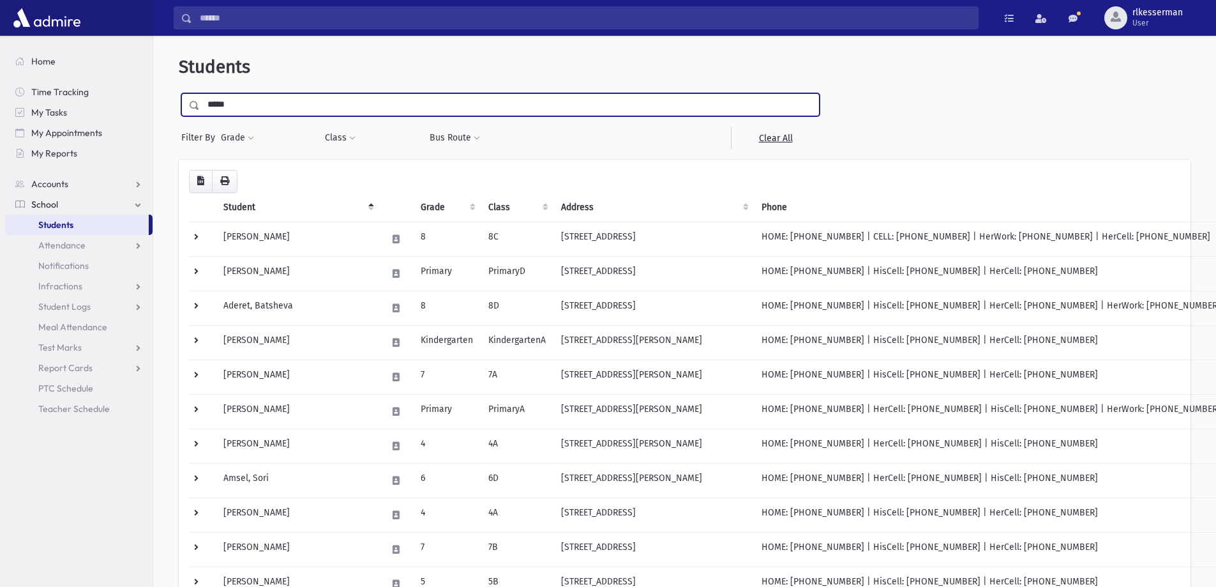
type input "*****"
click at [179, 93] on input "submit" at bounding box center [197, 101] width 36 height 17
